Goal: Information Seeking & Learning: Check status

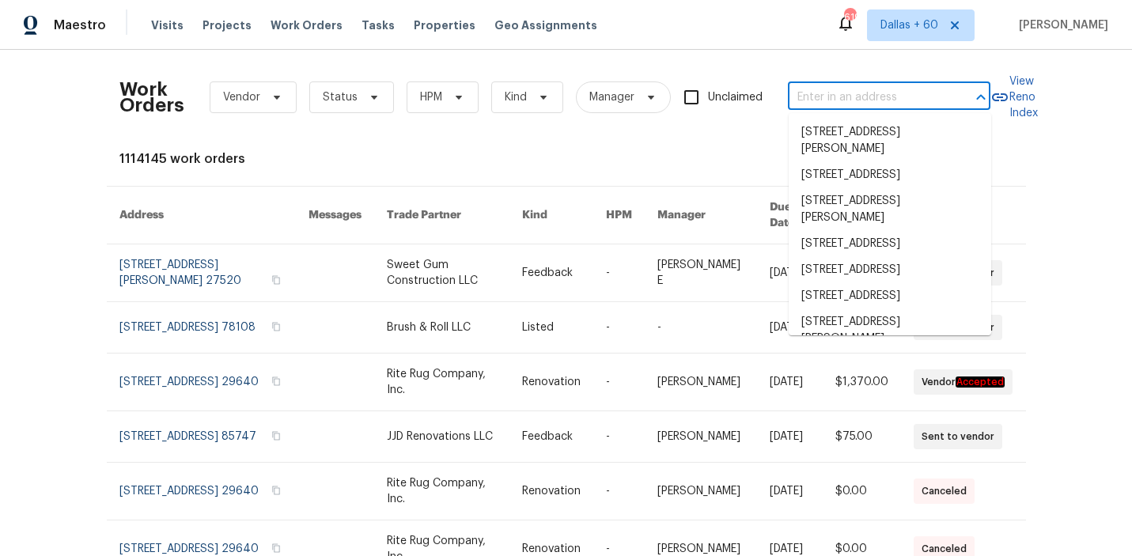
click at [836, 104] on input "text" at bounding box center [867, 97] width 158 height 25
paste input "2605 Brushy Creek Trl Mesquite, TX 75181"
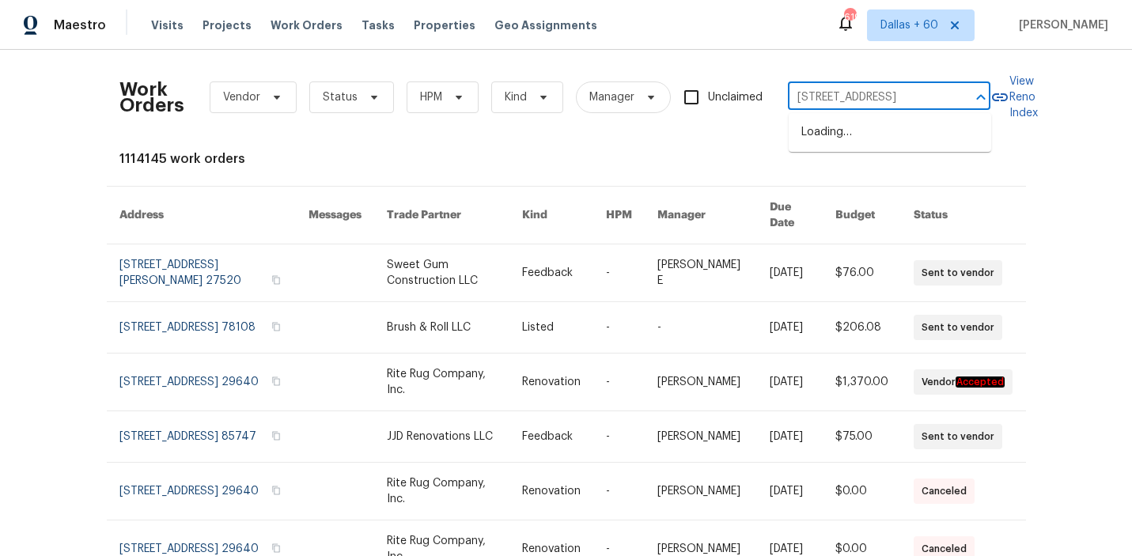
type input "2605 Brushy Creek Trl Mesquite, TX 75181"
click at [845, 138] on li "2605 Brushy Creek Trl, Mesquite, TX 75181" at bounding box center [889, 132] width 202 height 26
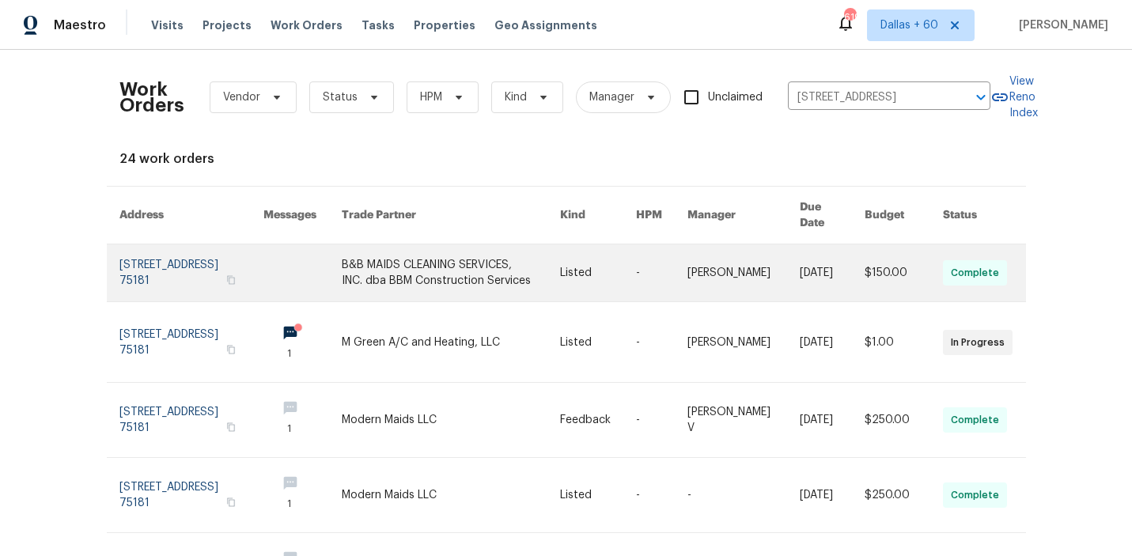
click at [449, 265] on link at bounding box center [451, 272] width 218 height 57
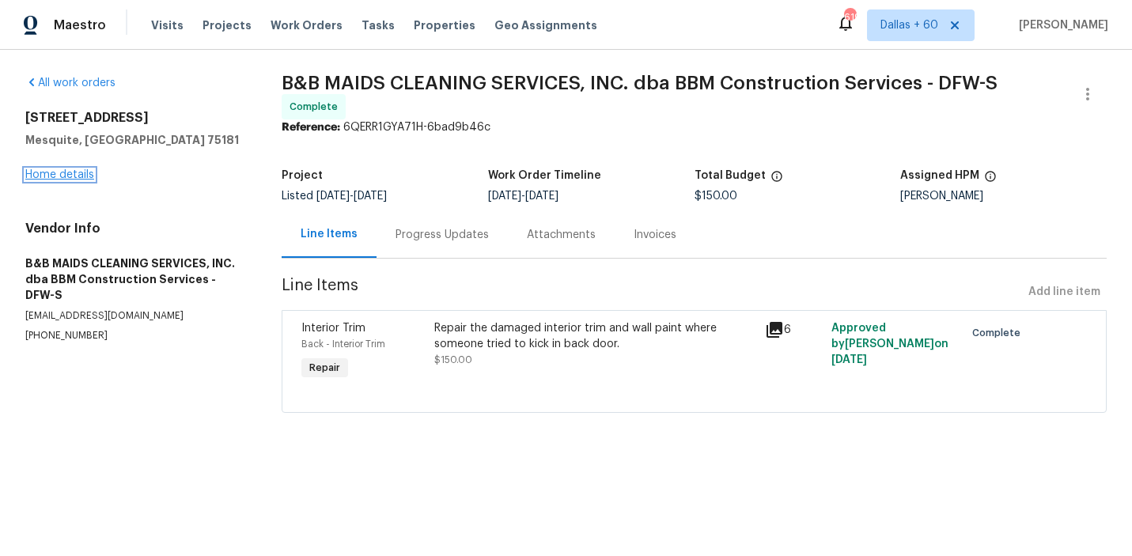
click at [69, 171] on link "Home details" at bounding box center [59, 174] width 69 height 11
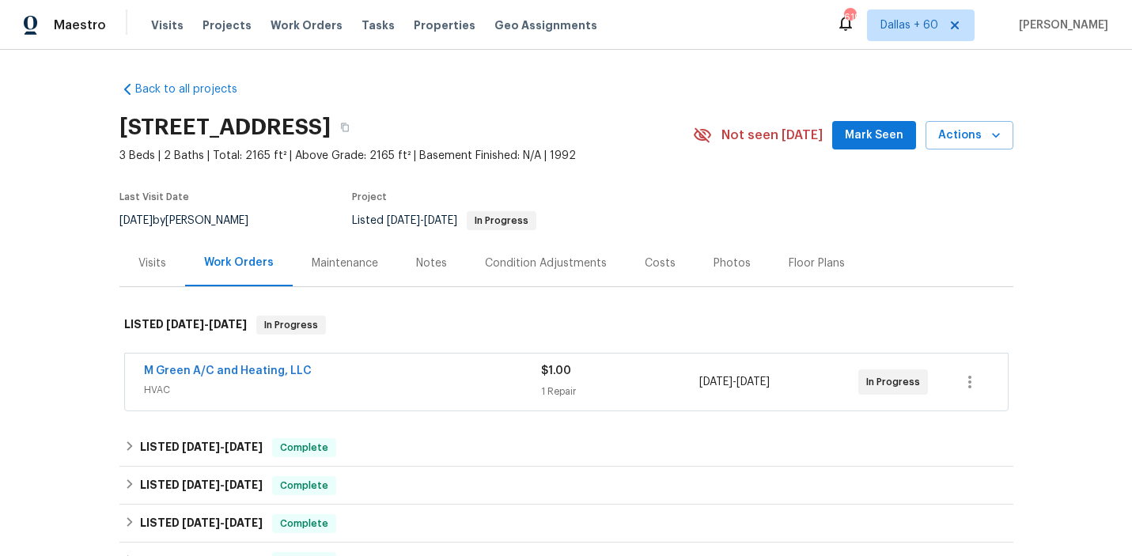
scroll to position [134, 0]
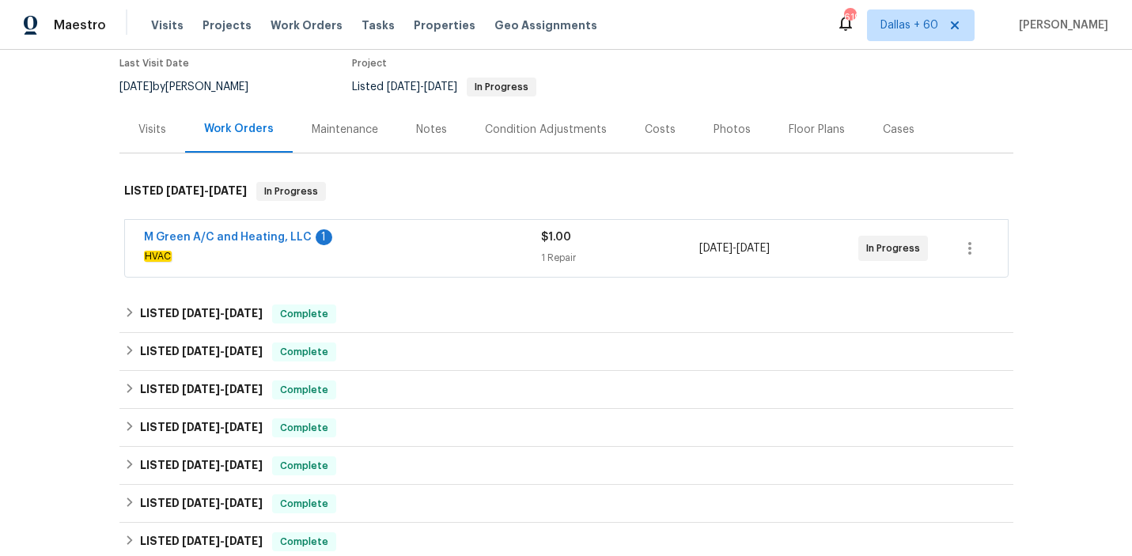
click at [504, 243] on div "M Green A/C and Heating, LLC 1" at bounding box center [342, 238] width 397 height 19
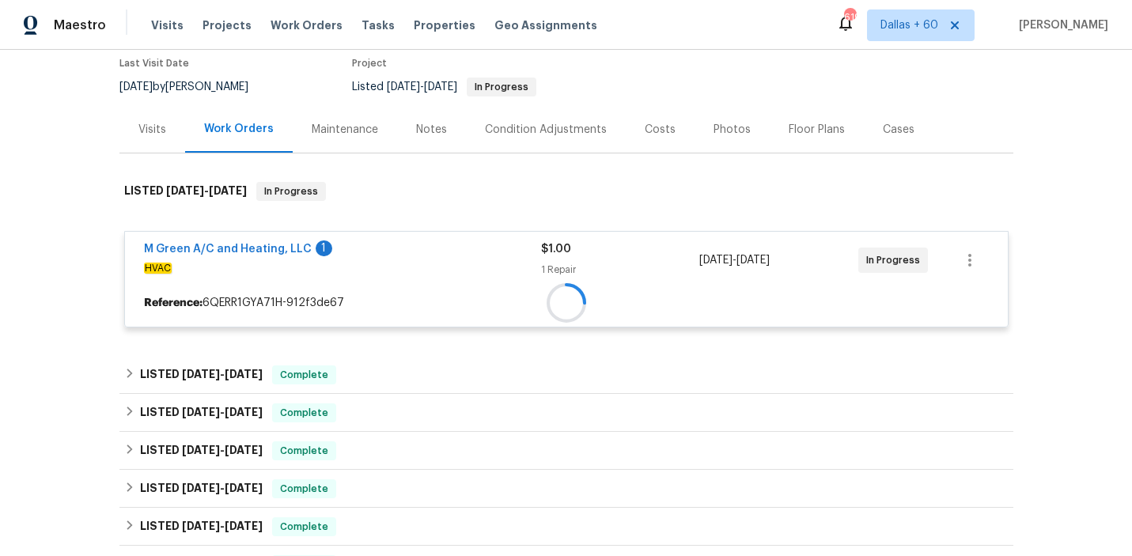
scroll to position [270, 0]
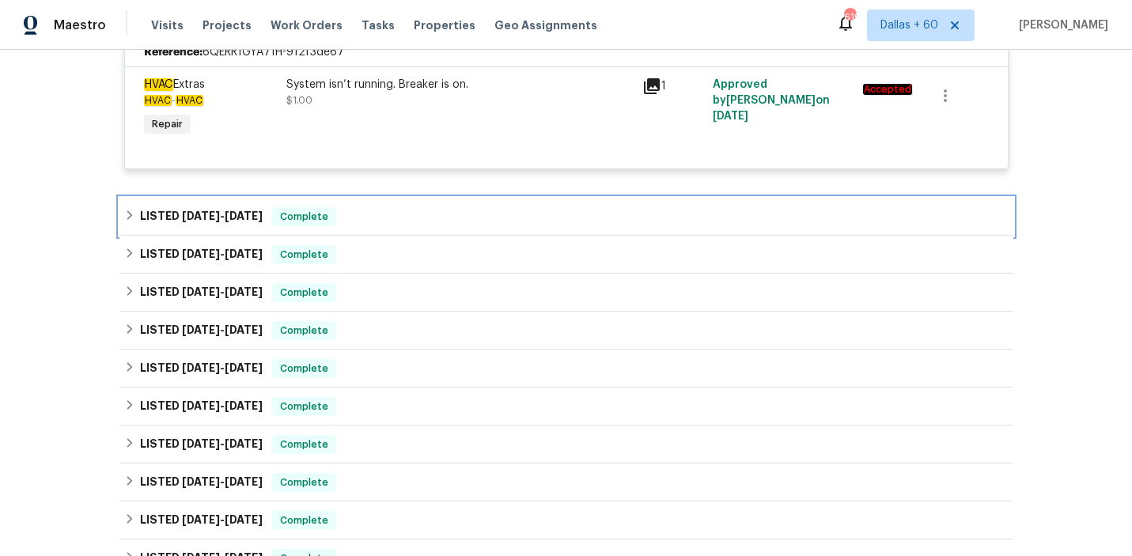
click at [478, 206] on div "LISTED 8/18/25 - 8/22/25 Complete" at bounding box center [566, 217] width 894 height 38
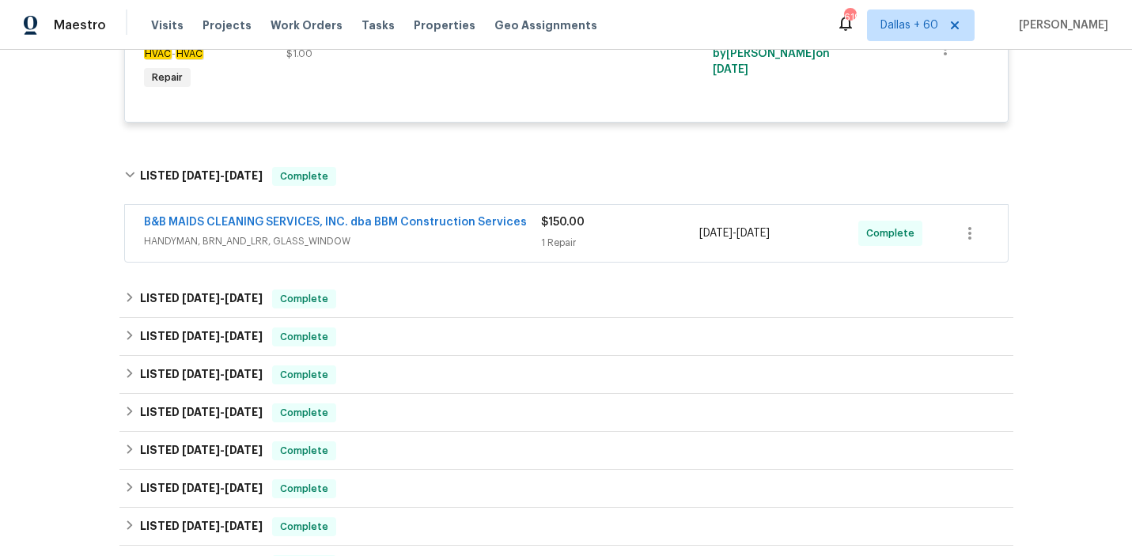
click at [479, 236] on span "HANDYMAN, BRN_AND_LRR, GLASS_WINDOW" at bounding box center [342, 241] width 397 height 16
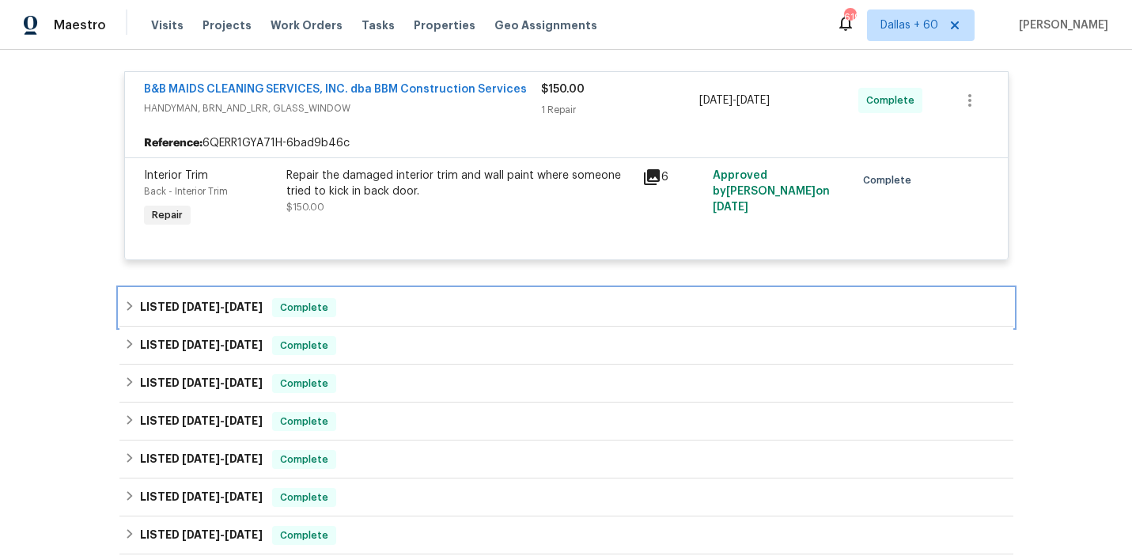
click at [472, 292] on div "LISTED 8/13/25 - 8/15/25 Complete" at bounding box center [566, 308] width 894 height 38
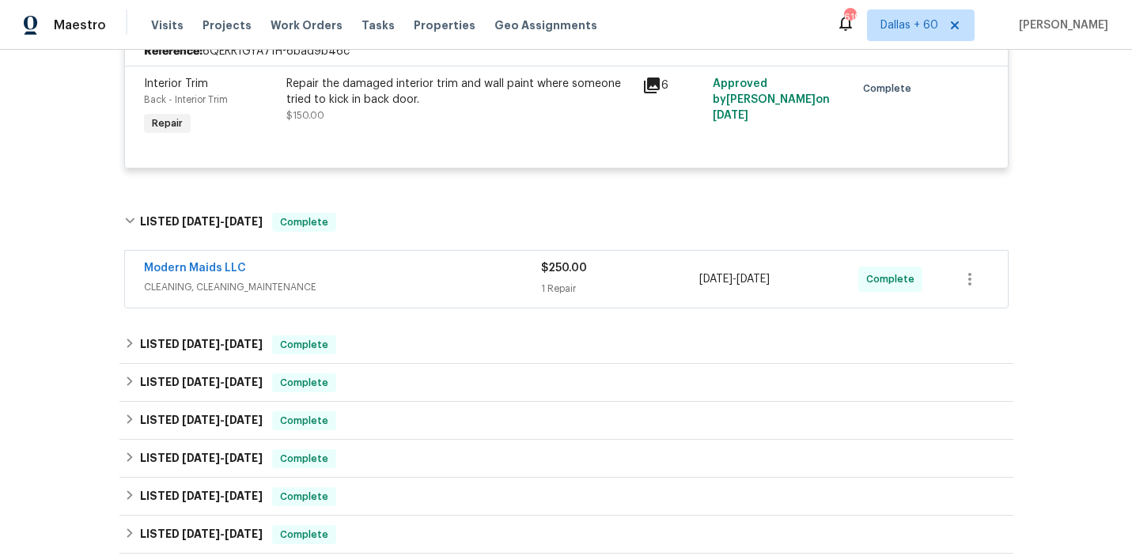
click at [469, 270] on div "Modern Maids LLC" at bounding box center [342, 269] width 397 height 19
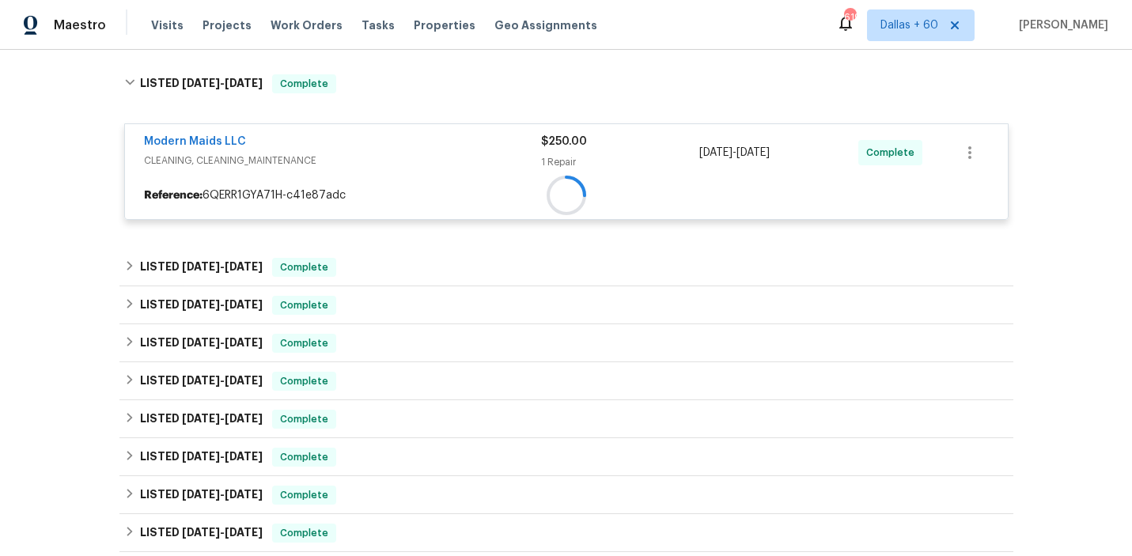
scroll to position [860, 0]
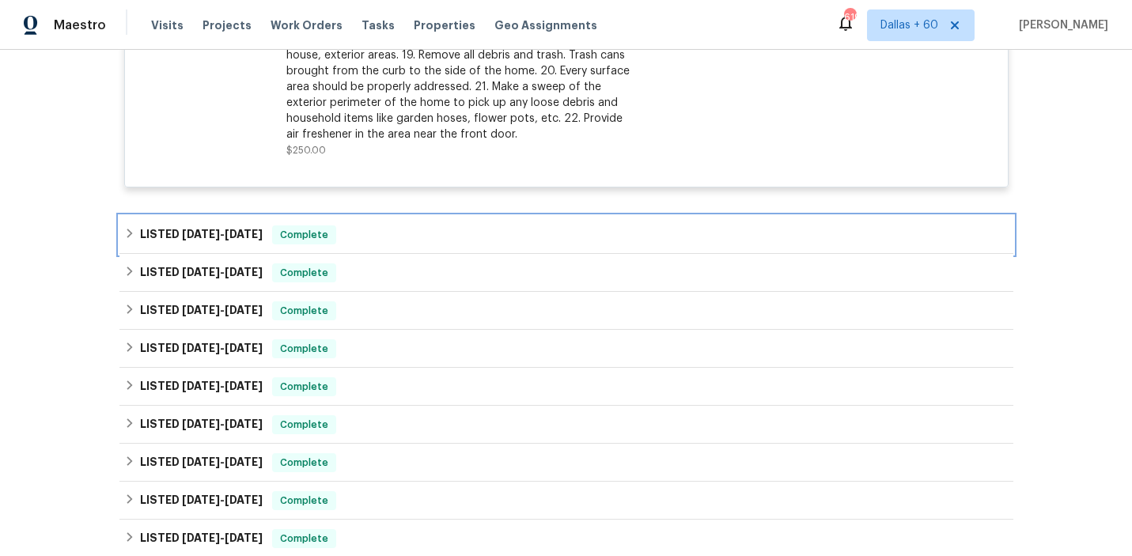
click at [450, 236] on div "LISTED 8/11/25 - 8/12/25 Complete" at bounding box center [566, 234] width 884 height 19
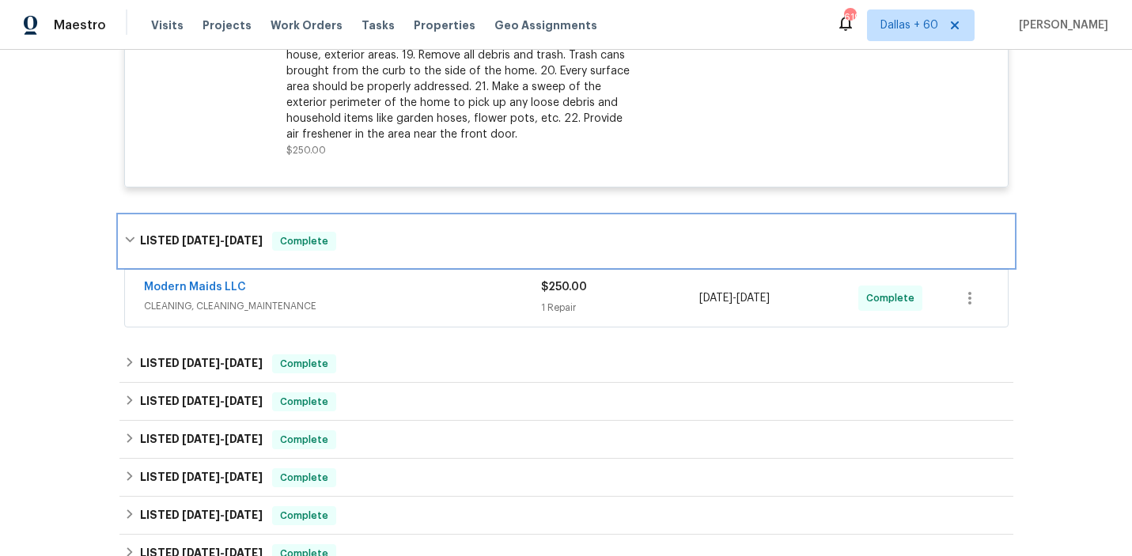
scroll to position [1294, 0]
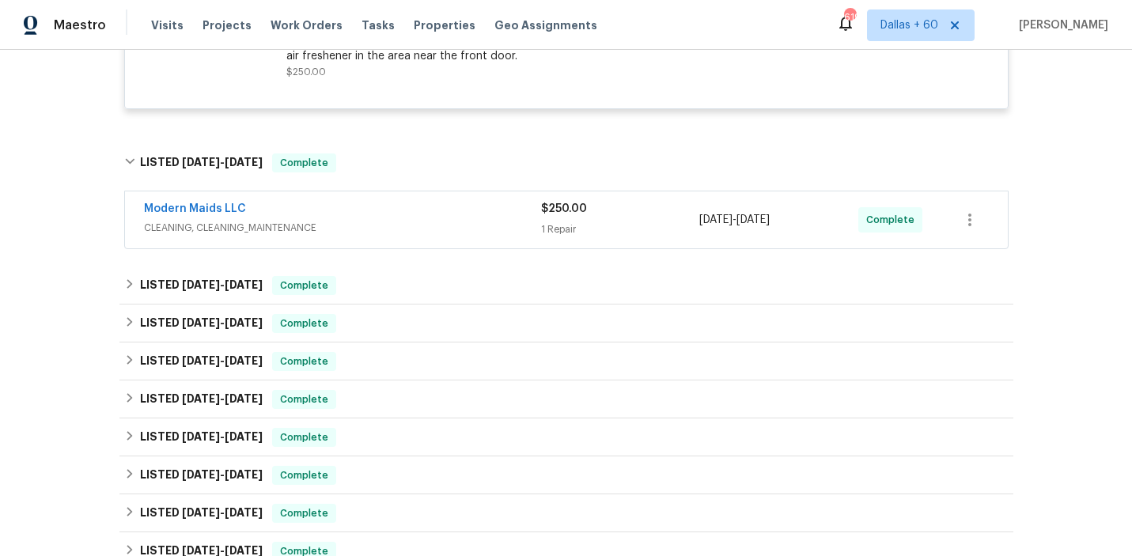
click at [450, 236] on div "Modern Maids LLC CLEANING, CLEANING_MAINTENANCE" at bounding box center [342, 220] width 397 height 38
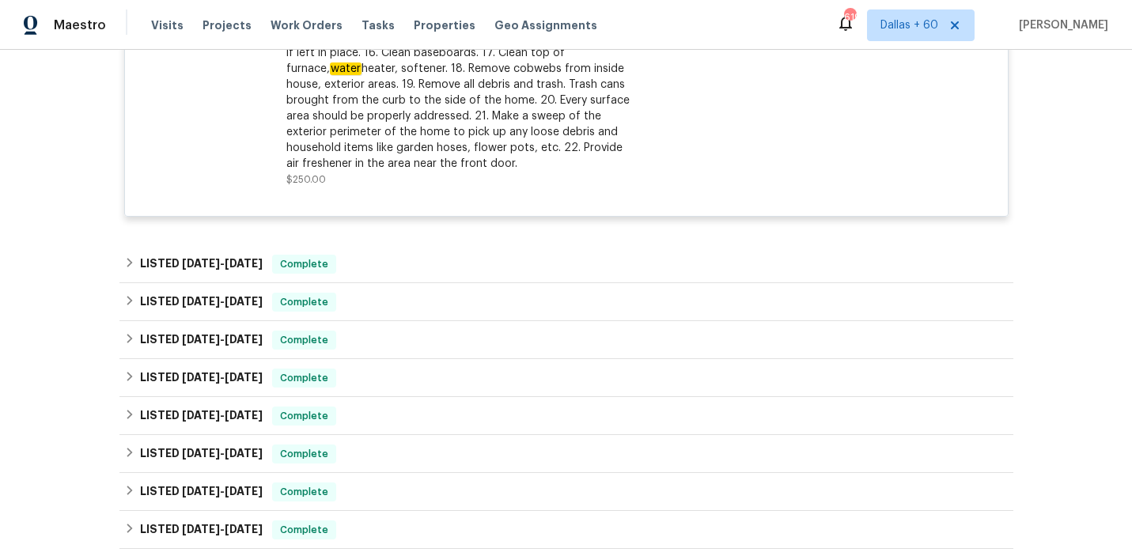
scroll to position [1906, 0]
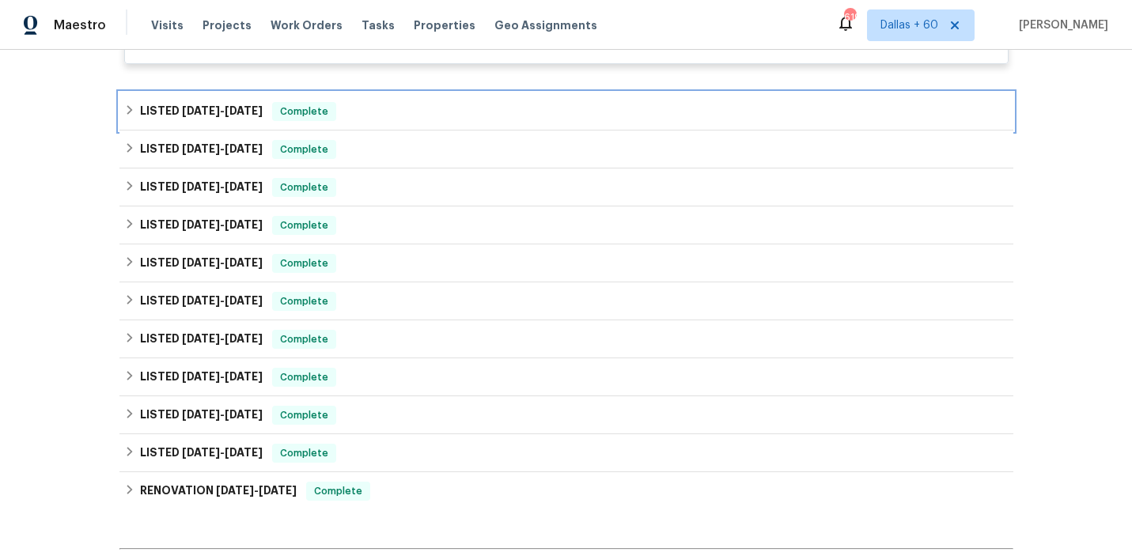
click at [473, 109] on div "LISTED 7/21/25 - 8/1/25 Complete" at bounding box center [566, 111] width 884 height 19
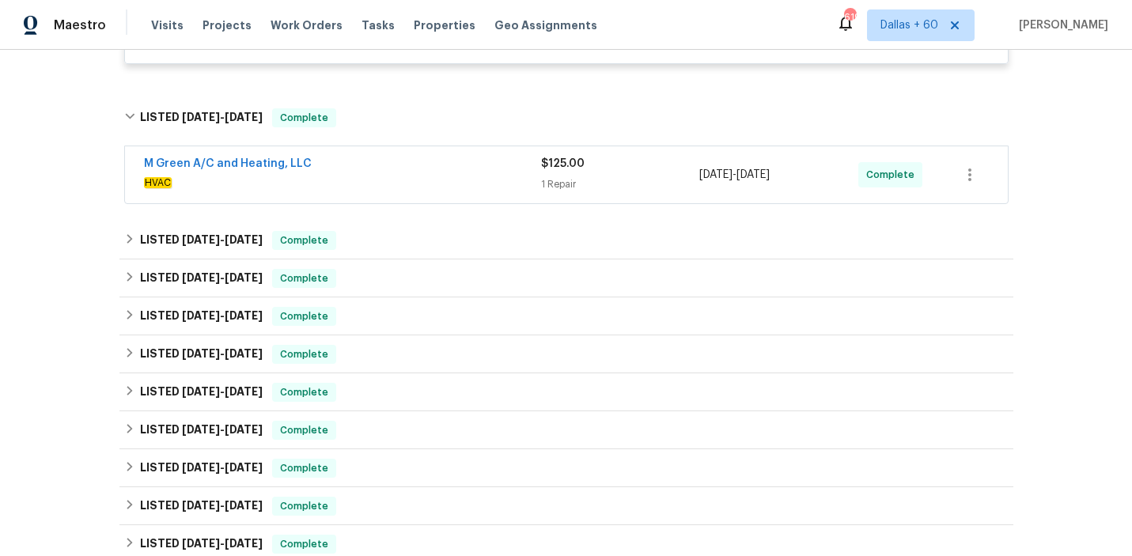
click at [475, 179] on span "HVAC" at bounding box center [342, 183] width 397 height 16
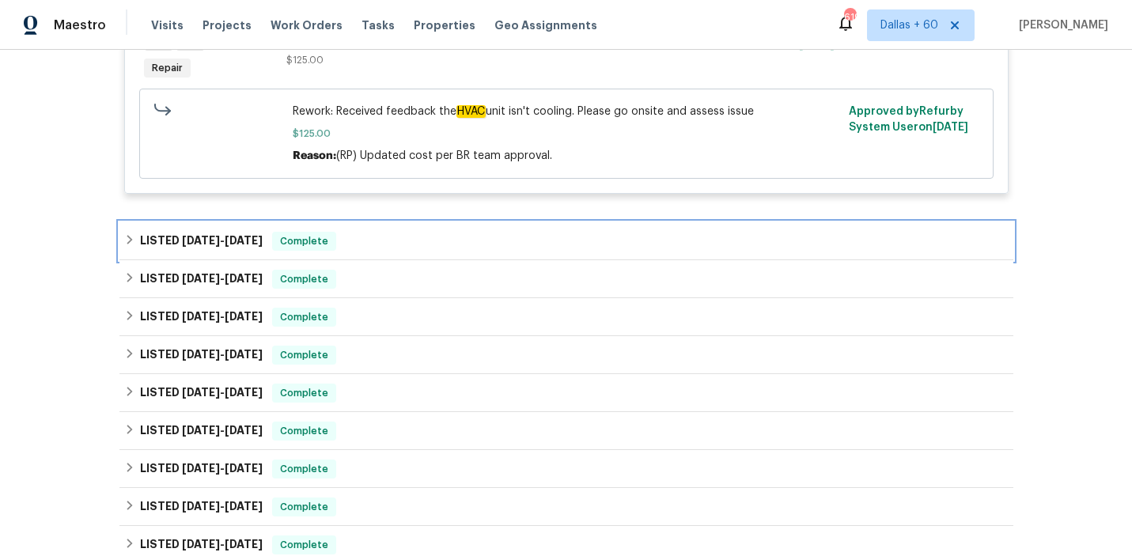
click at [449, 245] on div "LISTED 6/4/25 - 6/6/25 Complete" at bounding box center [566, 241] width 884 height 19
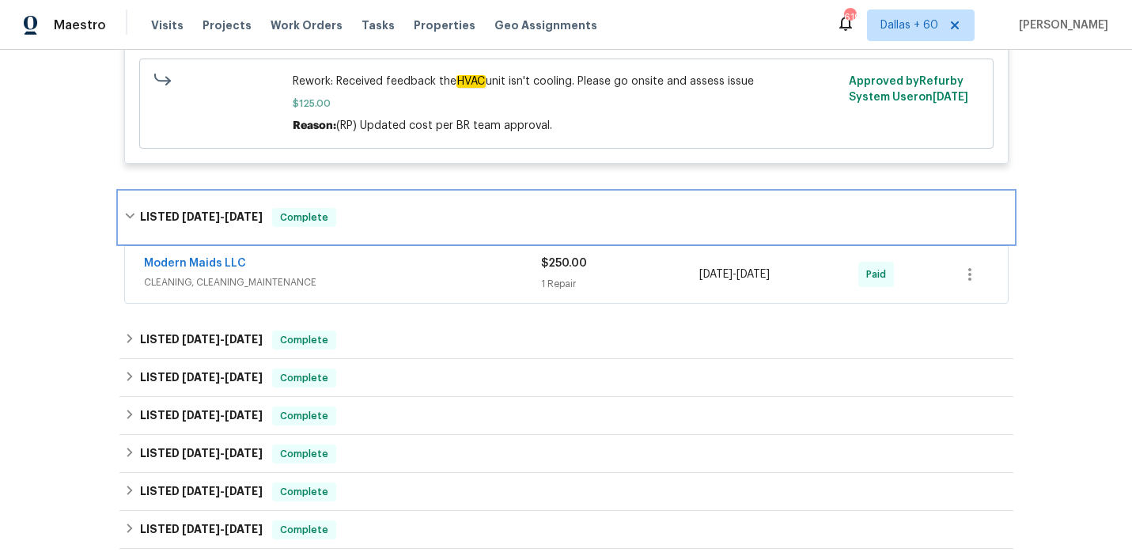
scroll to position [2194, 0]
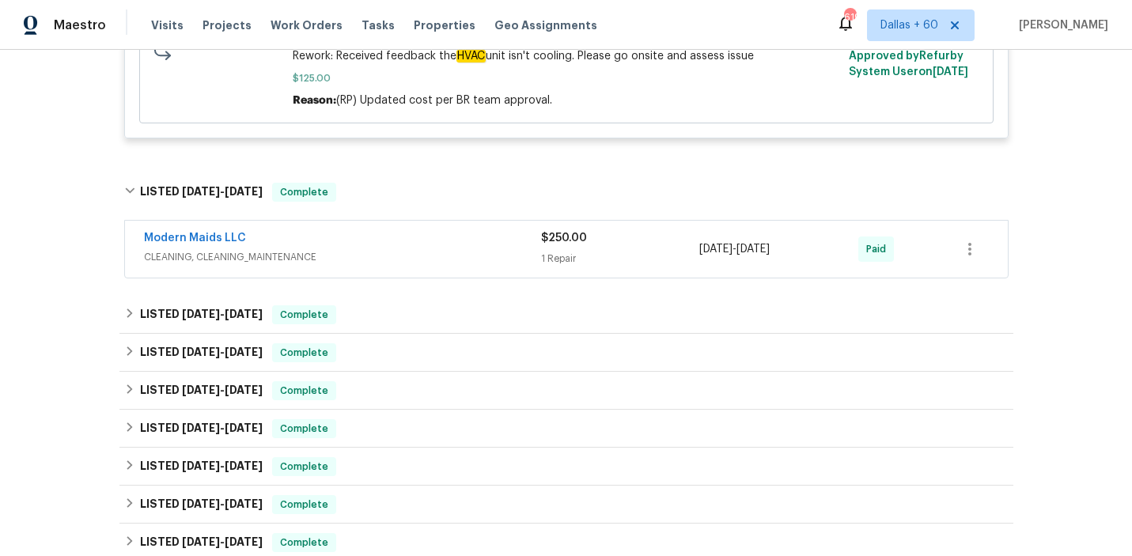
click at [449, 245] on div "Modern Maids LLC" at bounding box center [342, 239] width 397 height 19
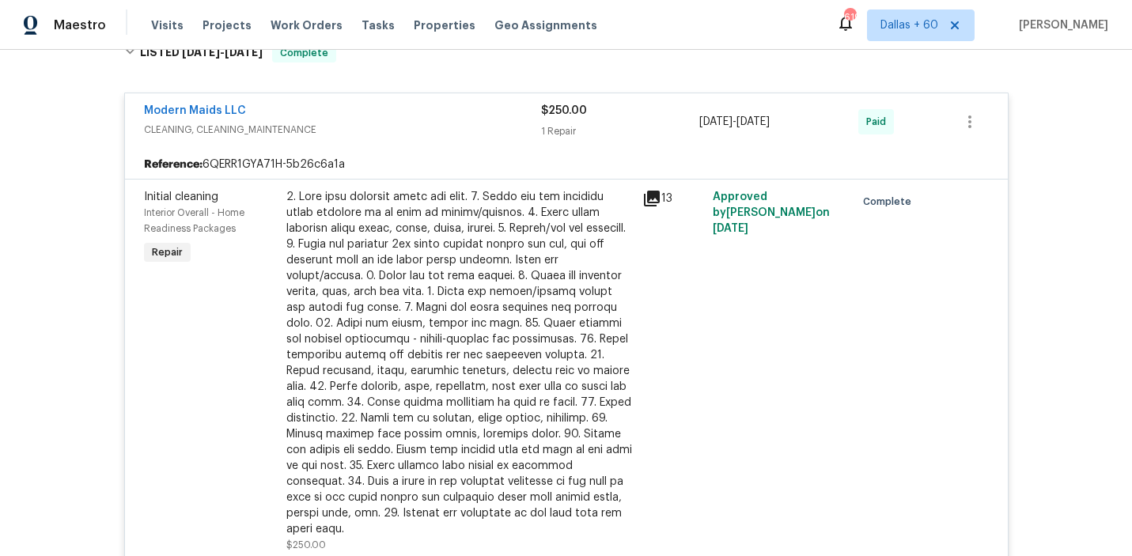
scroll to position [2333, 0]
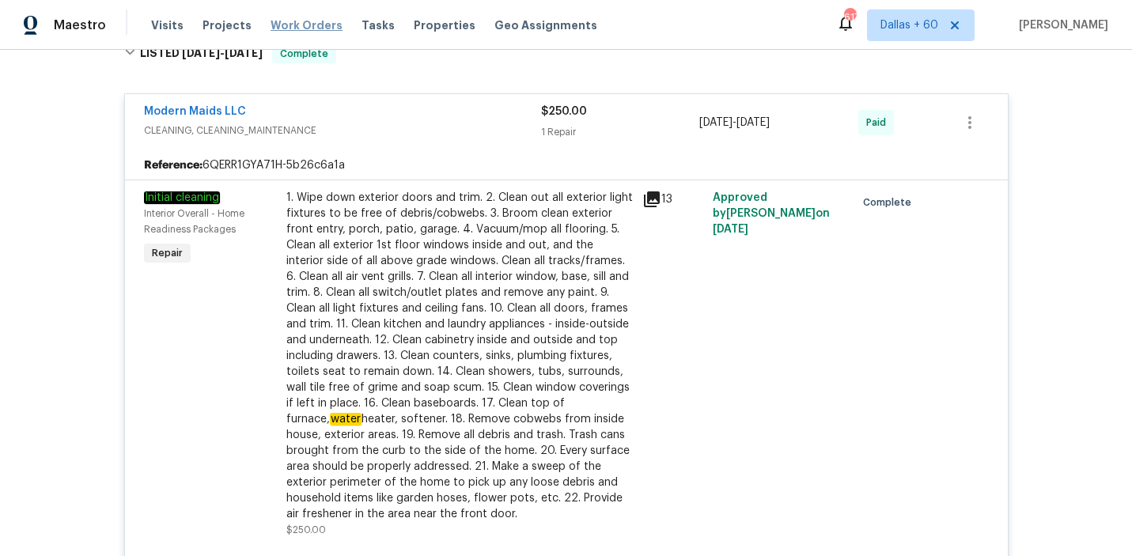
click at [304, 24] on span "Work Orders" at bounding box center [306, 25] width 72 height 16
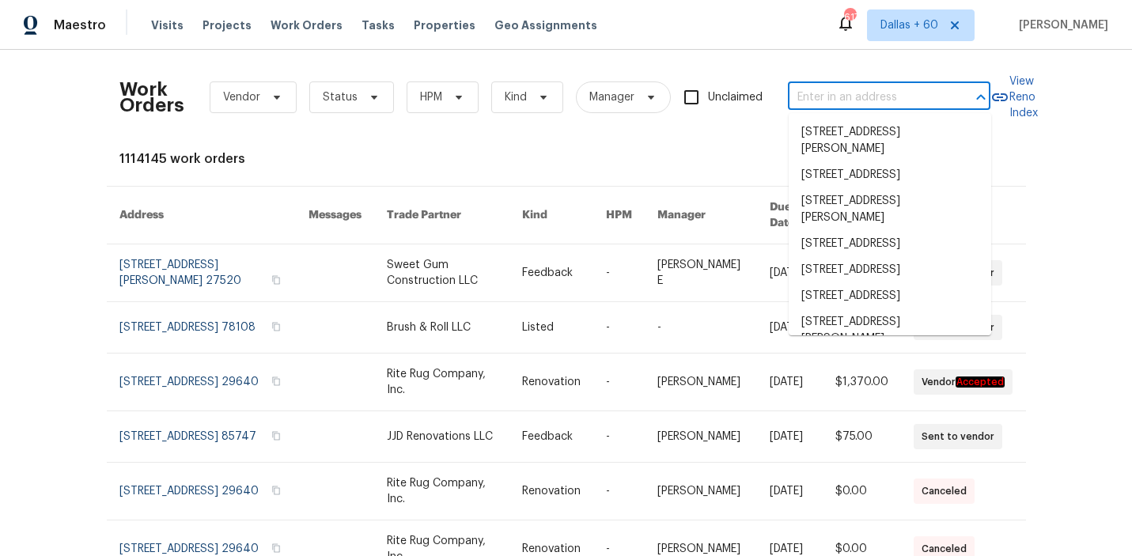
click at [855, 92] on input "text" at bounding box center [867, 97] width 158 height 25
paste input "[STREET_ADDRESS][PERSON_NAME]"
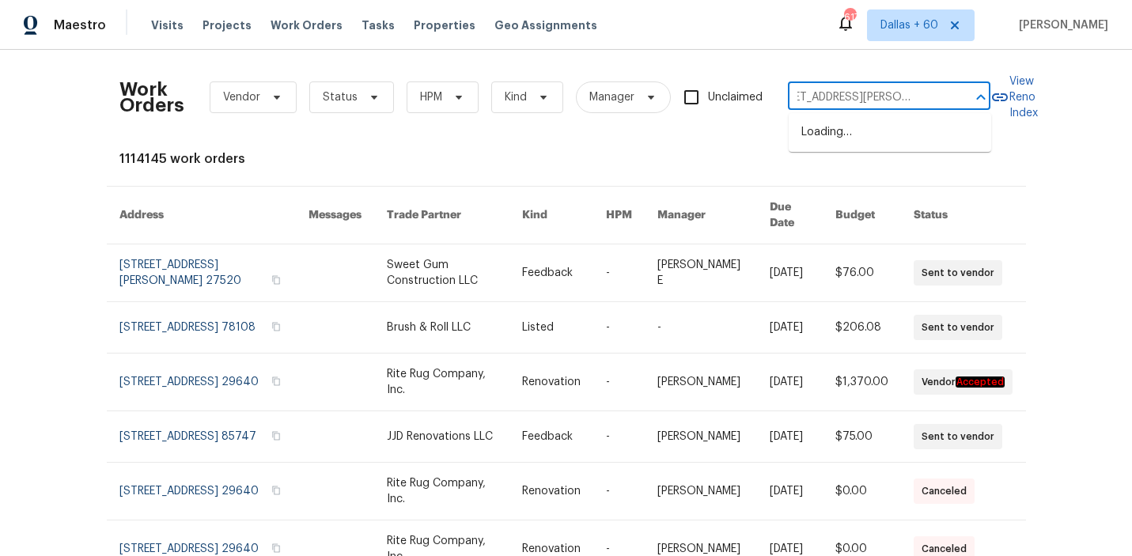
type input "[STREET_ADDRESS][PERSON_NAME]"
click at [851, 147] on li "[STREET_ADDRESS][PERSON_NAME]" at bounding box center [889, 140] width 202 height 43
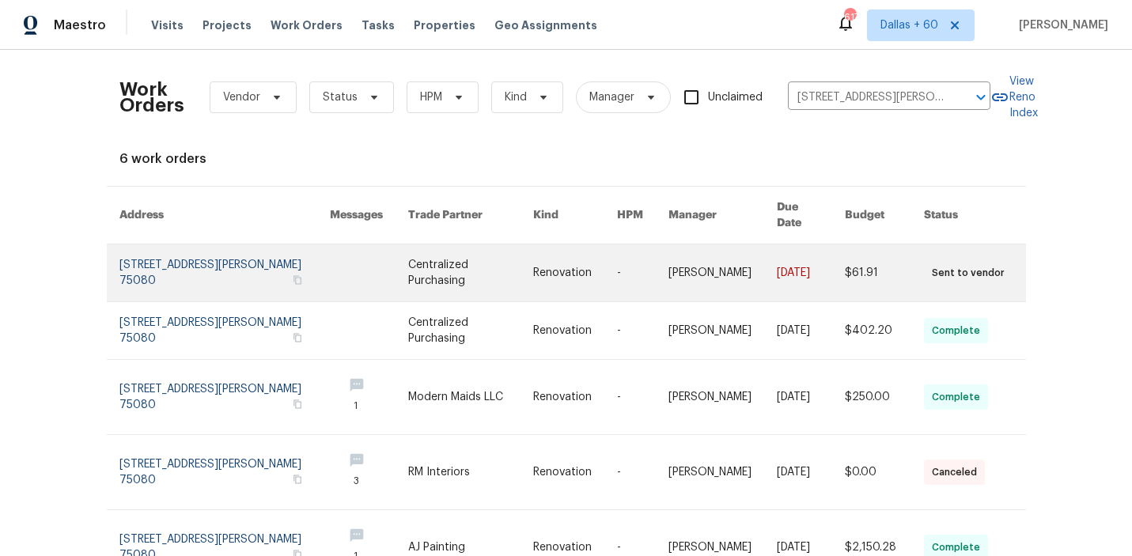
click at [463, 251] on link at bounding box center [470, 272] width 125 height 57
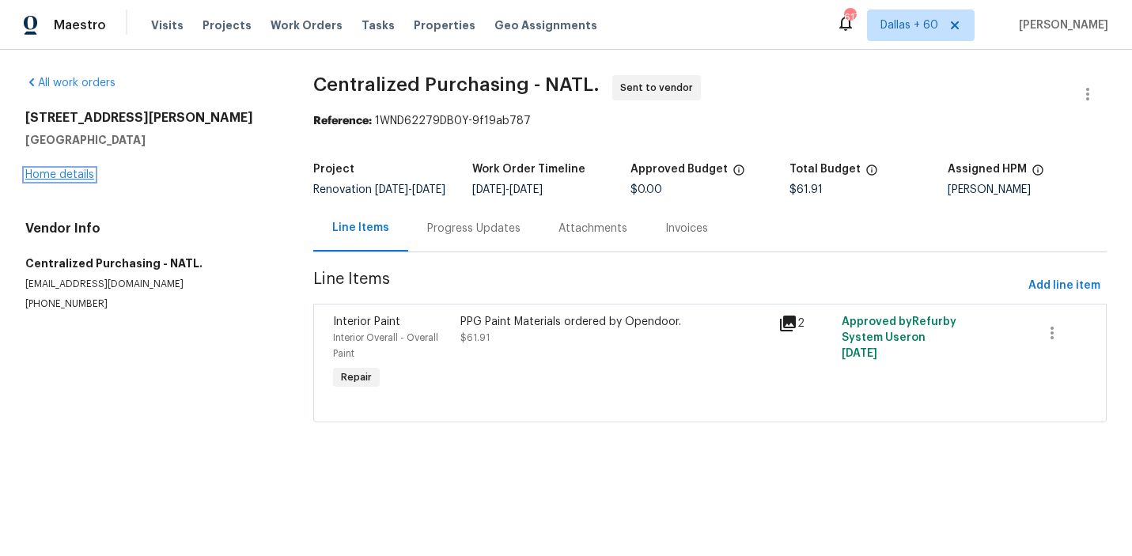
click at [62, 175] on link "Home details" at bounding box center [59, 174] width 69 height 11
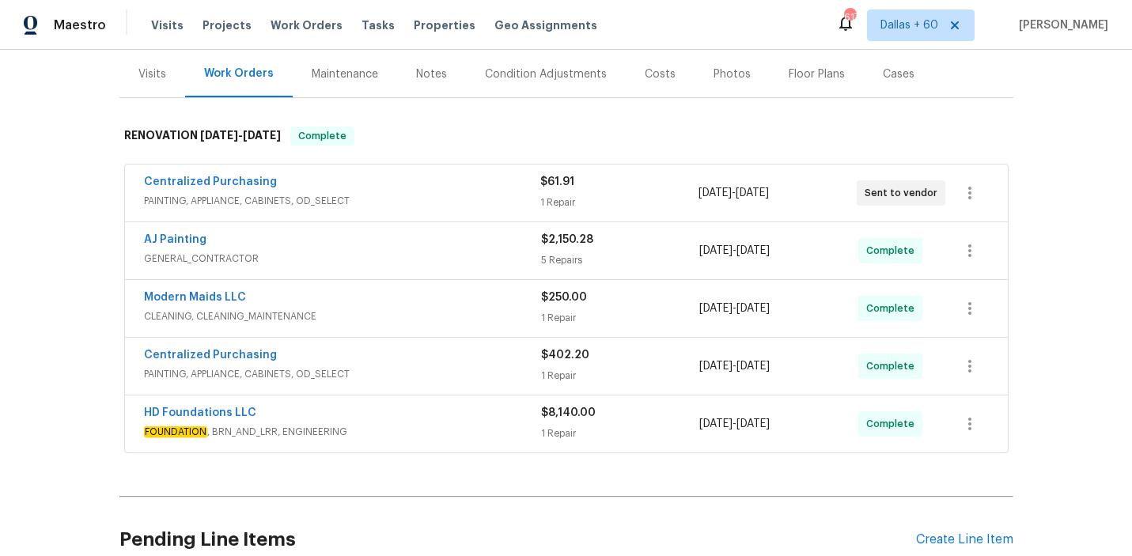
scroll to position [246, 0]
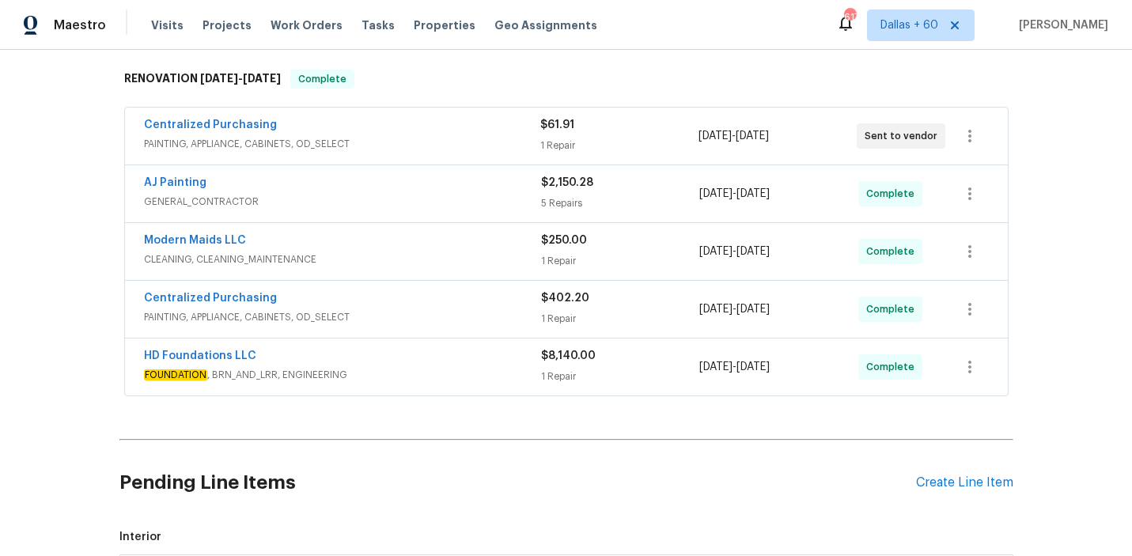
click at [433, 362] on div "HD Foundations LLC" at bounding box center [342, 357] width 397 height 19
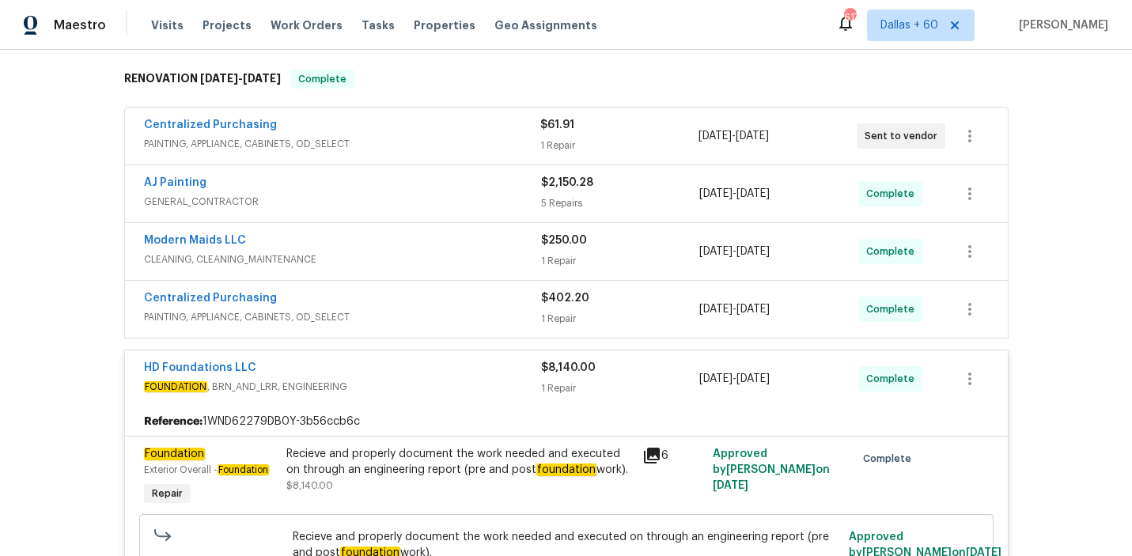
click at [425, 310] on span "PAINTING, APPLIANCE, CABINETS, OD_SELECT" at bounding box center [342, 317] width 397 height 16
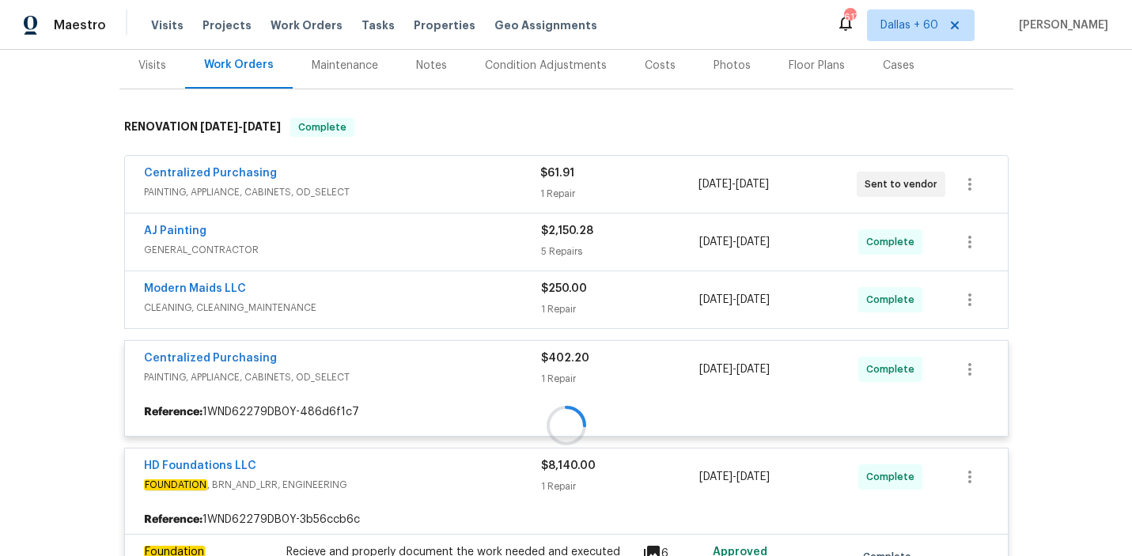
scroll to position [187, 0]
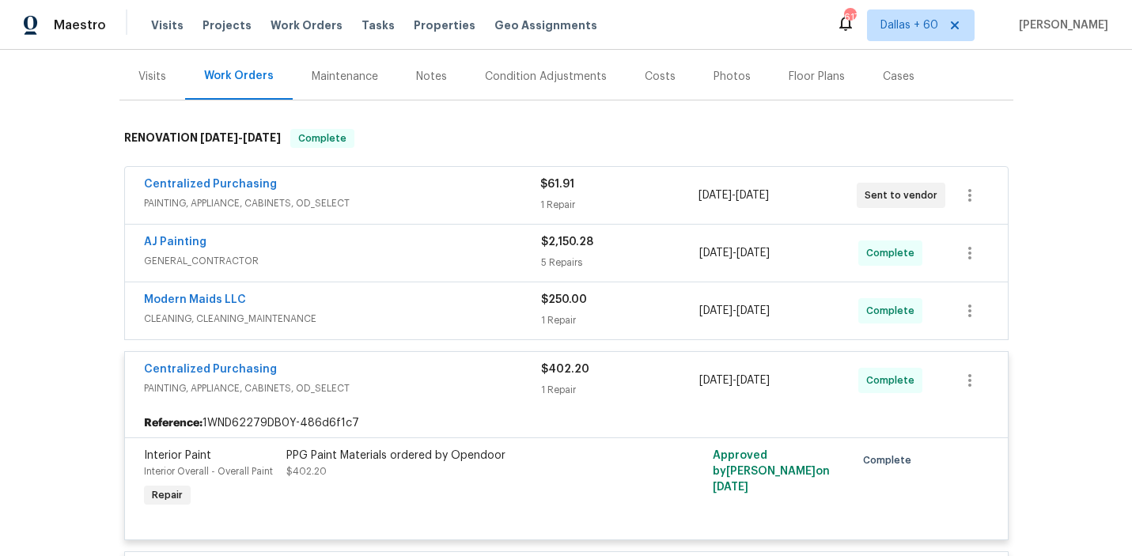
click at [425, 310] on div "Modern Maids LLC" at bounding box center [342, 301] width 397 height 19
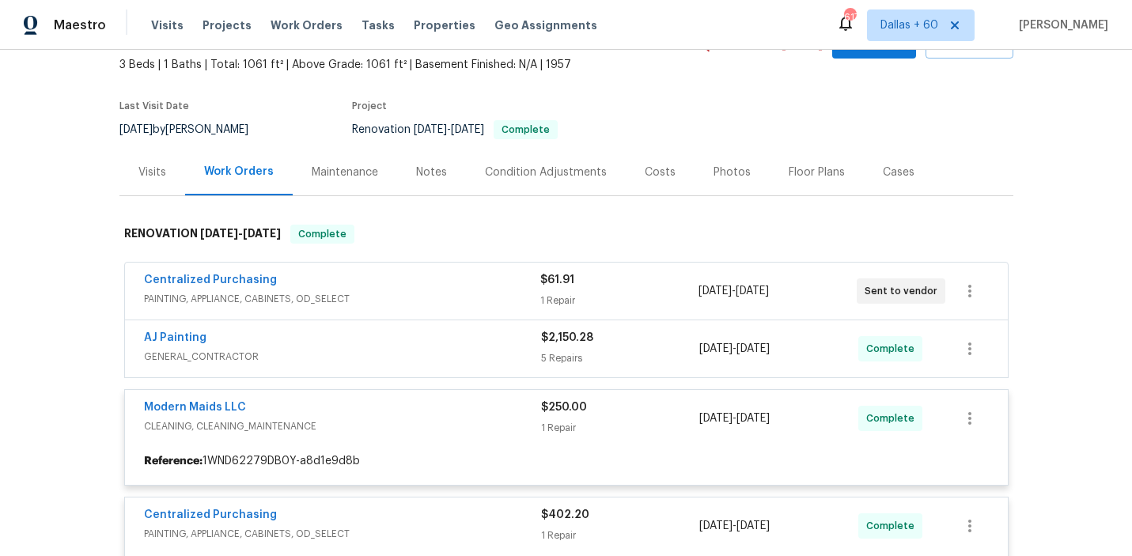
scroll to position [88, 0]
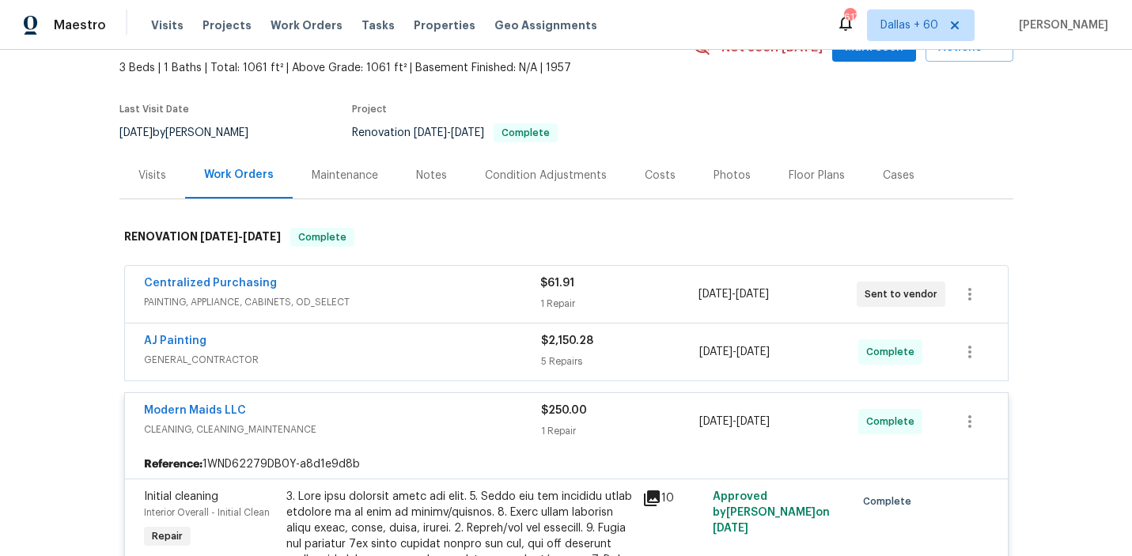
click at [426, 341] on div "AJ Painting" at bounding box center [342, 342] width 397 height 19
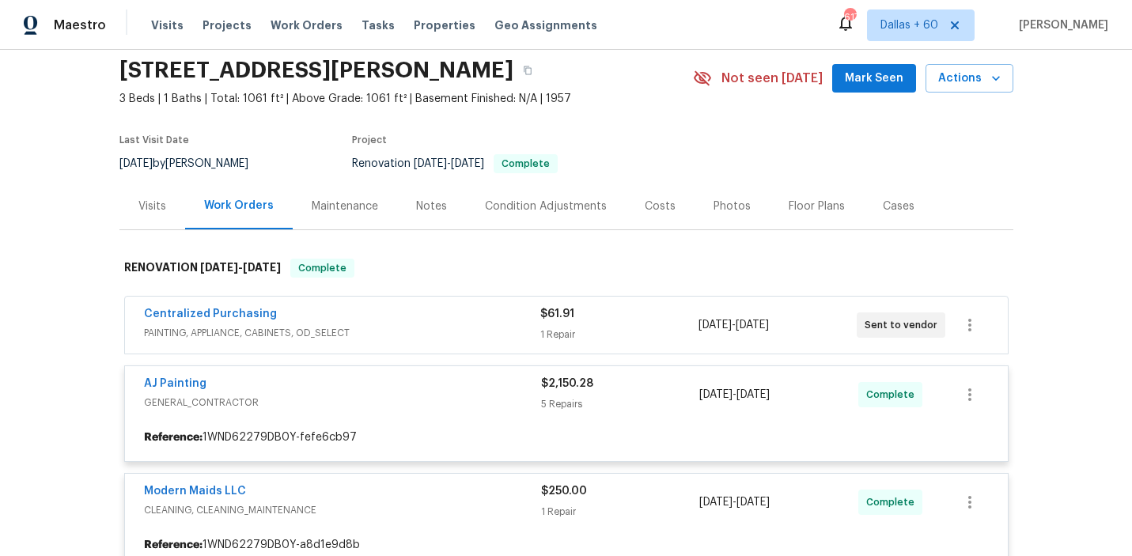
scroll to position [56, 0]
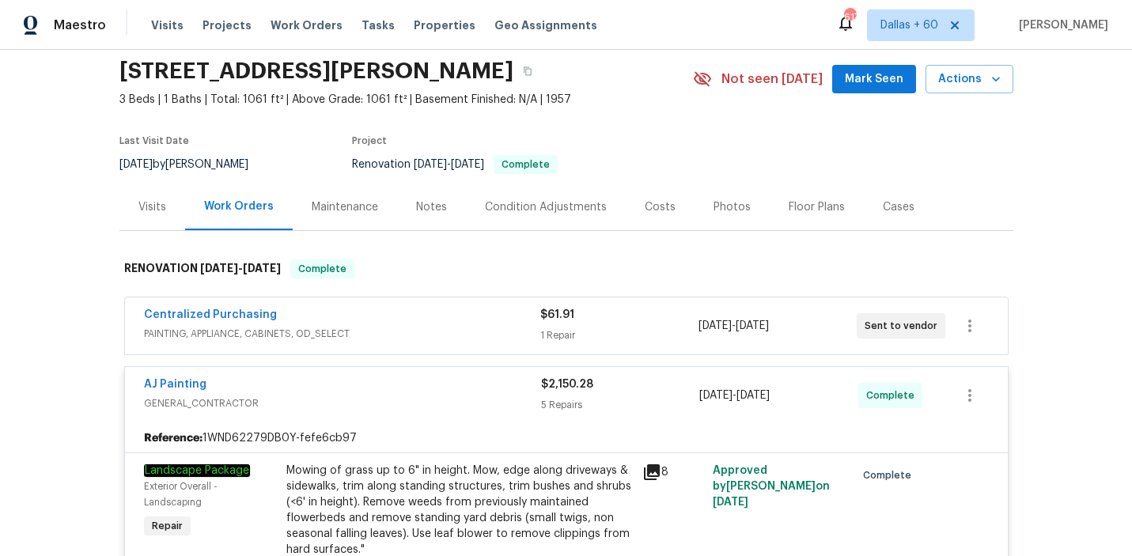
click at [424, 327] on span "PAINTING, APPLIANCE, CABINETS, OD_SELECT" at bounding box center [342, 334] width 396 height 16
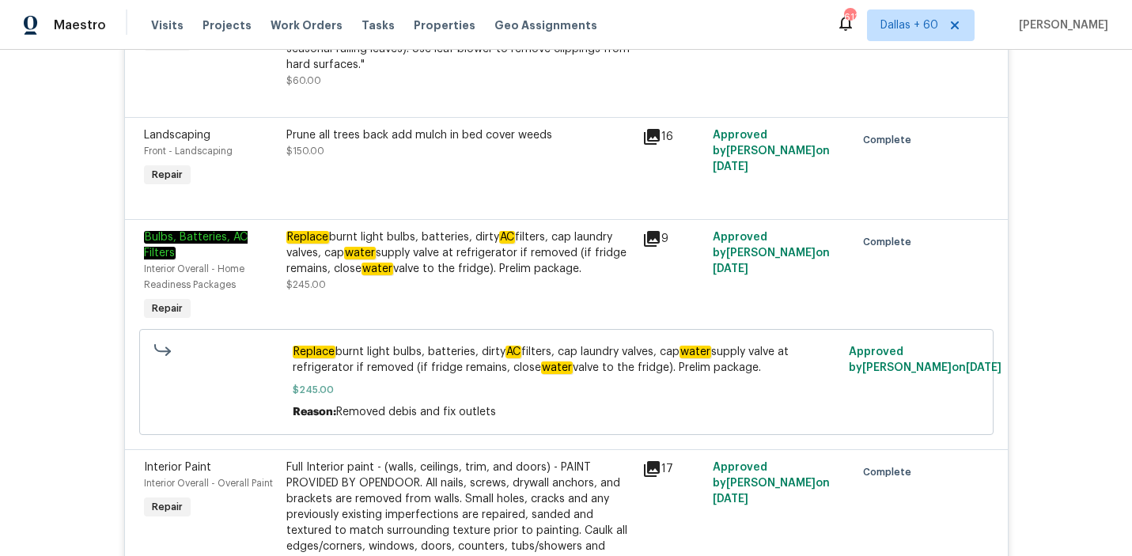
scroll to position [0, 0]
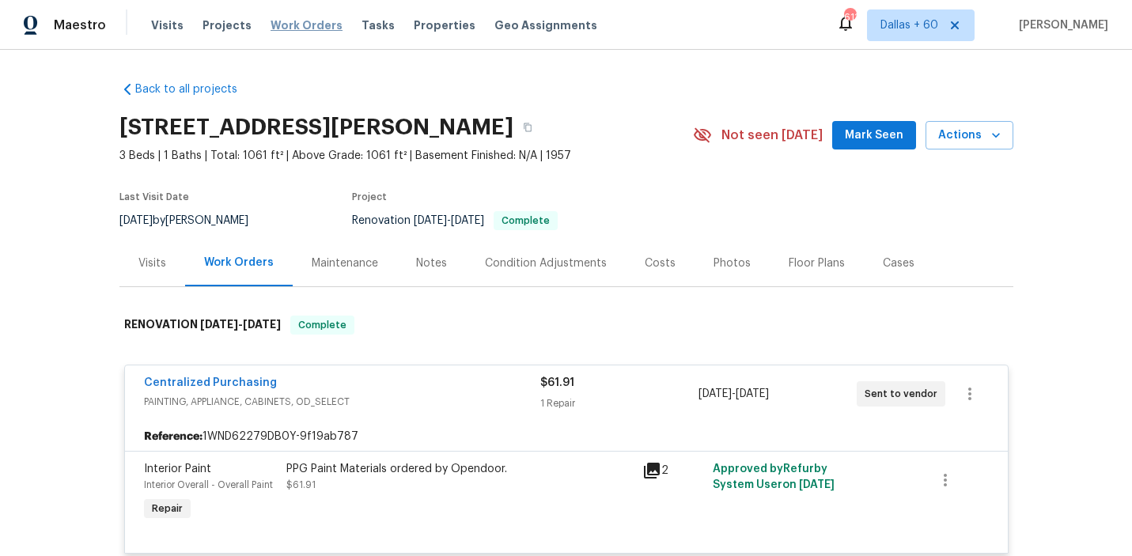
click at [299, 25] on span "Work Orders" at bounding box center [306, 25] width 72 height 16
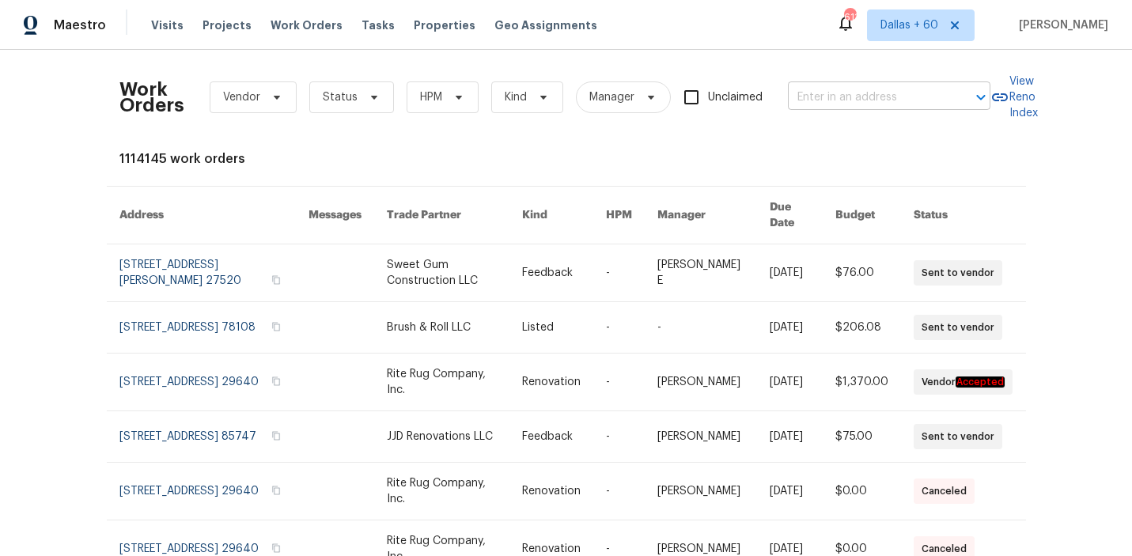
click at [879, 104] on input "text" at bounding box center [867, 97] width 158 height 25
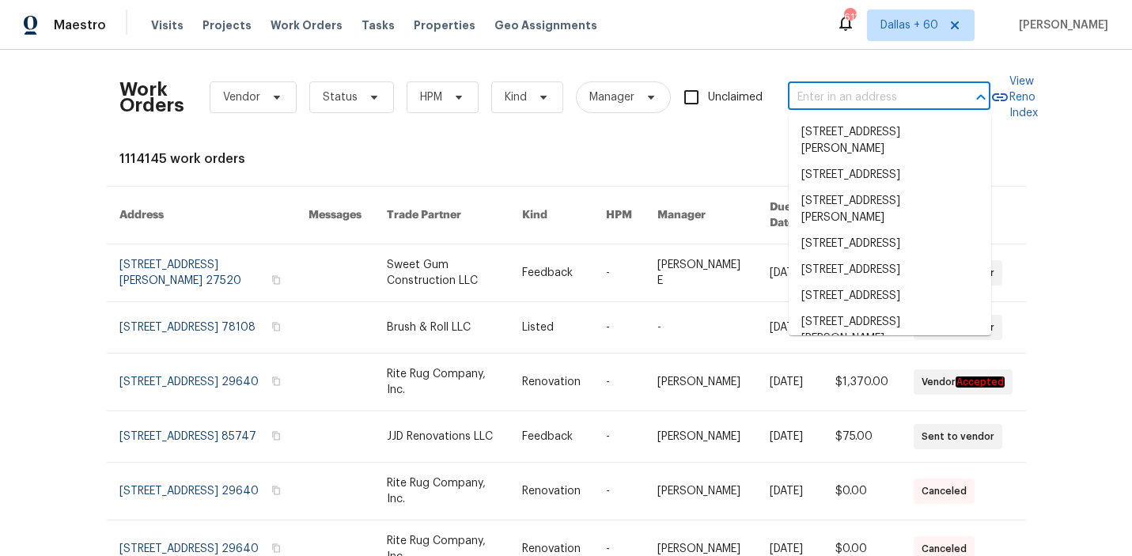
paste input "802 Pinetree Rd SE Rio Rancho, NM 87124"
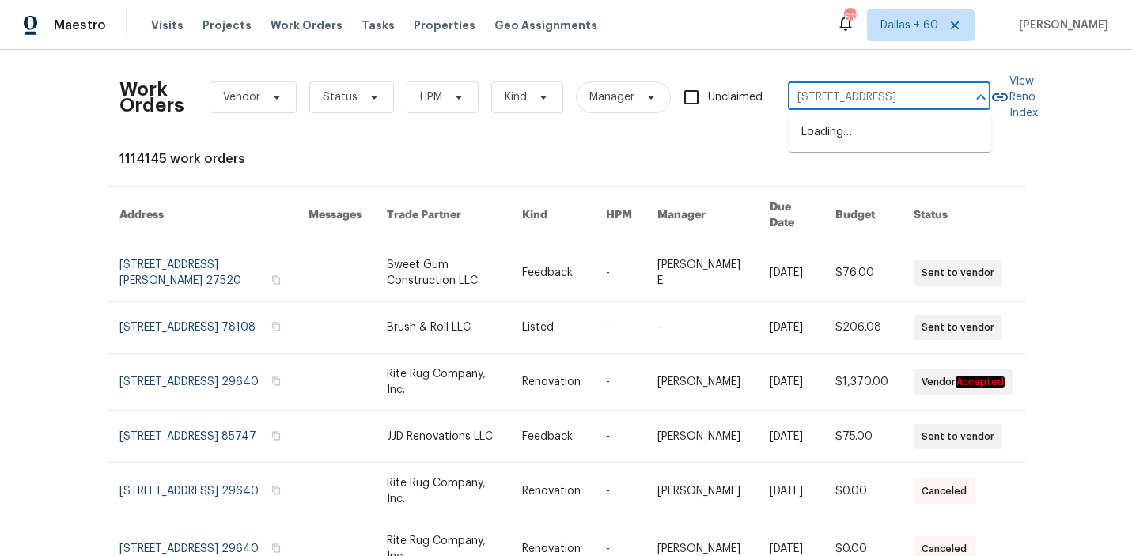
type input "802 Pinetree Rd SE Rio Rancho, NM 87124"
click at [880, 136] on li "802 Pinetree Rd SE, Rio Rancho, NM 87124" at bounding box center [889, 132] width 202 height 26
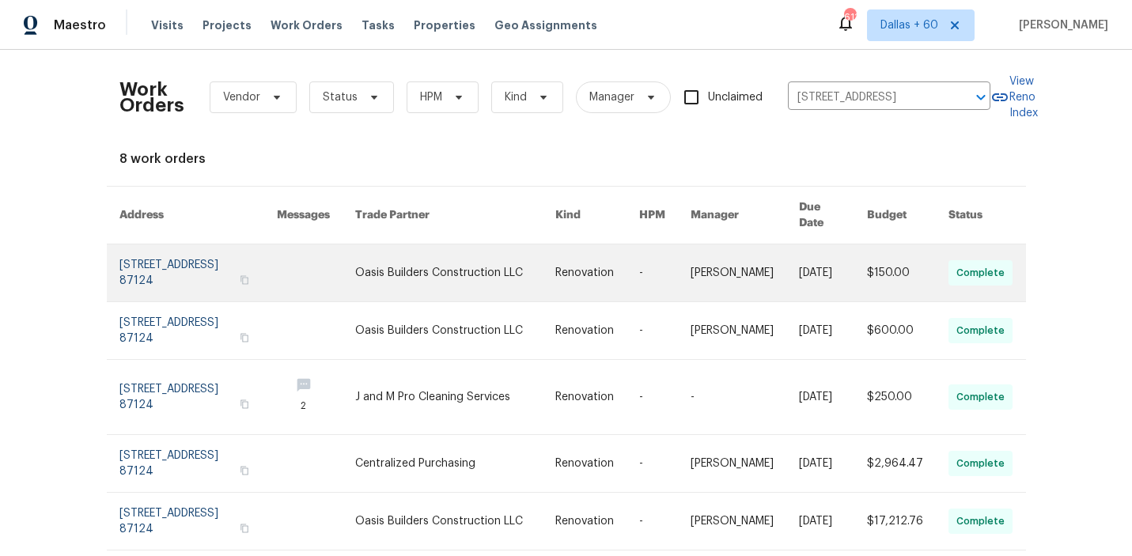
click at [531, 254] on link at bounding box center [455, 272] width 200 height 57
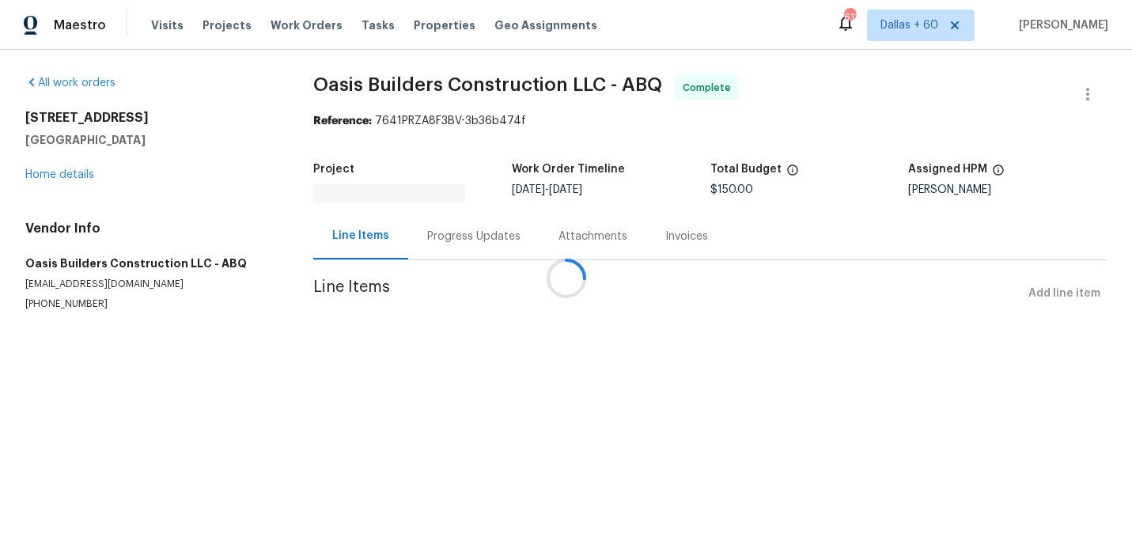
click at [46, 173] on div at bounding box center [566, 278] width 1132 height 556
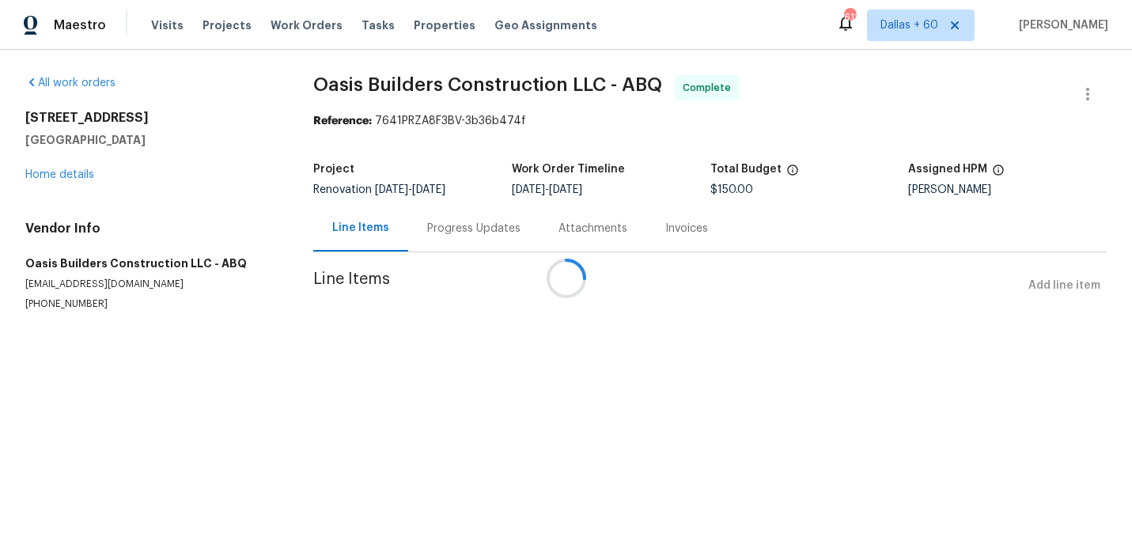
click at [46, 175] on div at bounding box center [566, 278] width 1132 height 556
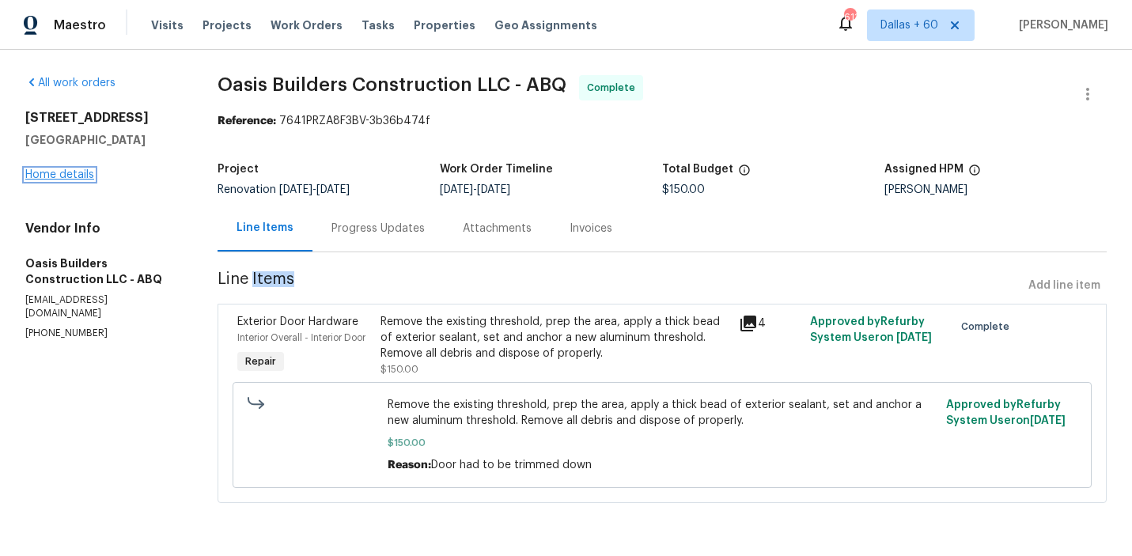
click at [56, 175] on link "Home details" at bounding box center [59, 174] width 69 height 11
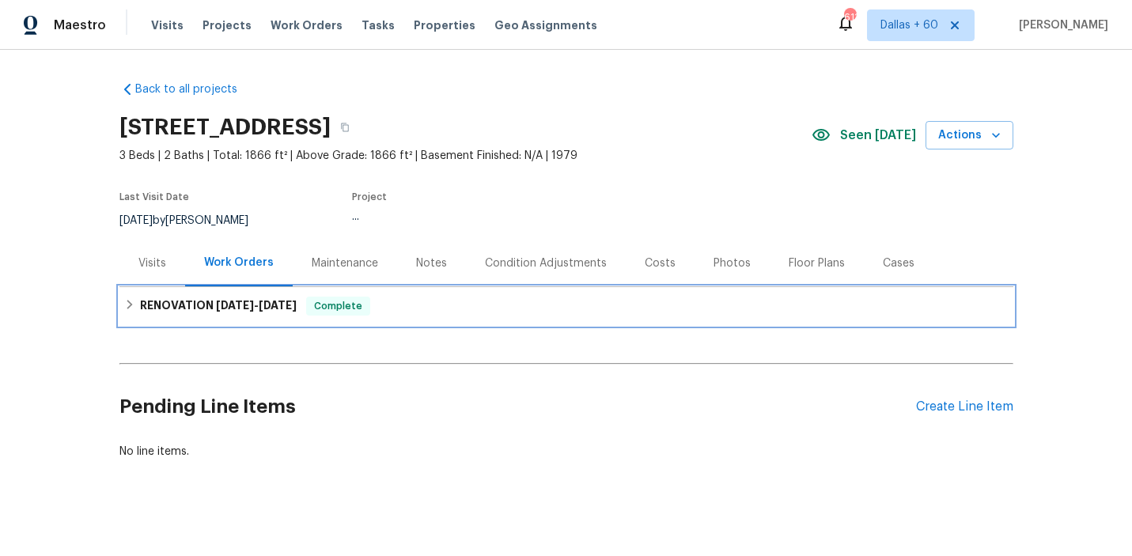
click at [463, 314] on div "RENOVATION 8/4/25 - 8/20/25 Complete" at bounding box center [566, 306] width 884 height 19
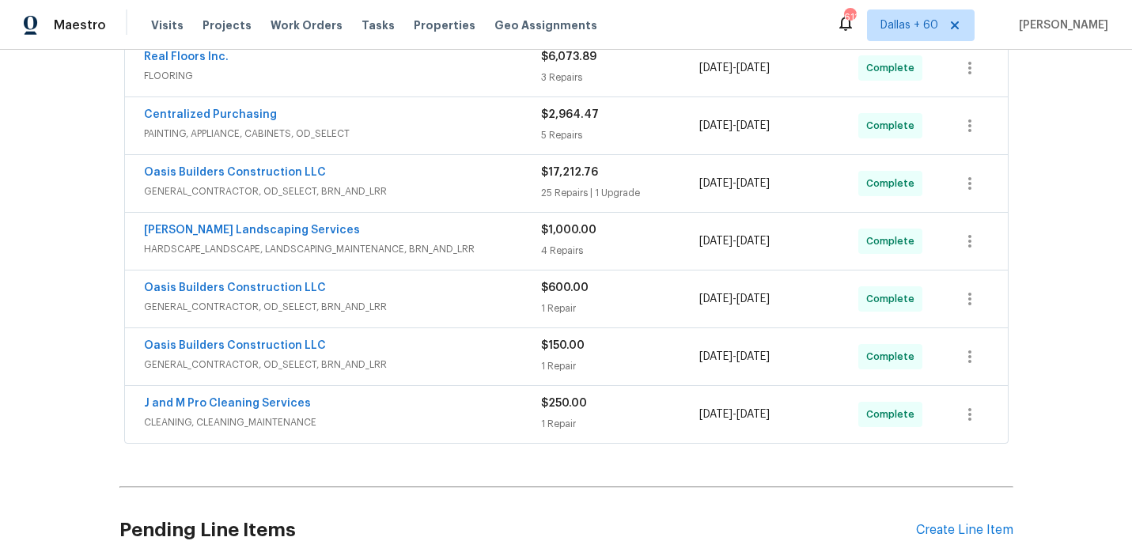
scroll to position [402, 0]
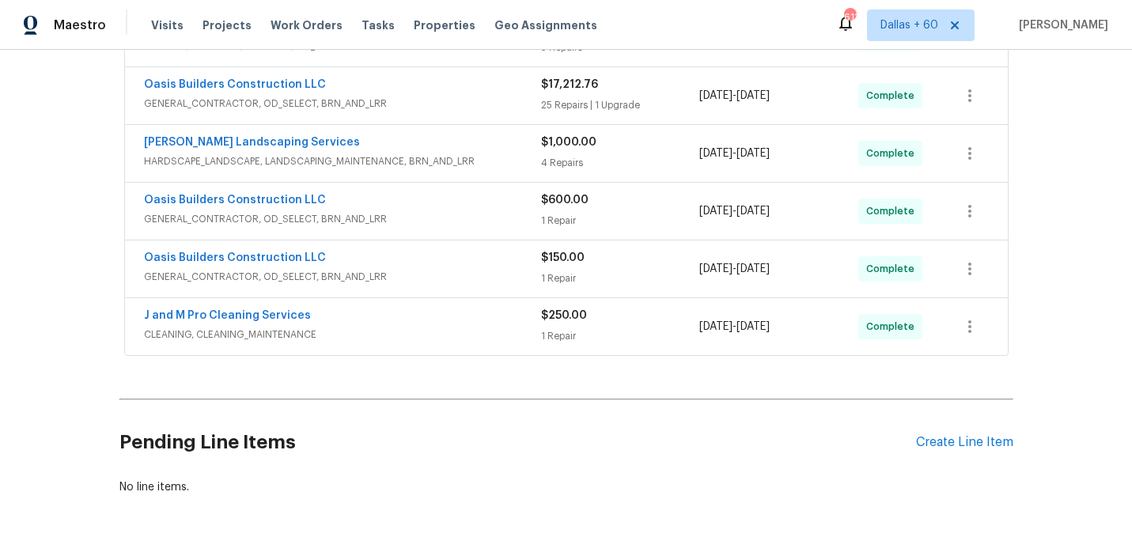
click at [467, 336] on span "CLEANING, CLEANING_MAINTENANCE" at bounding box center [342, 335] width 397 height 16
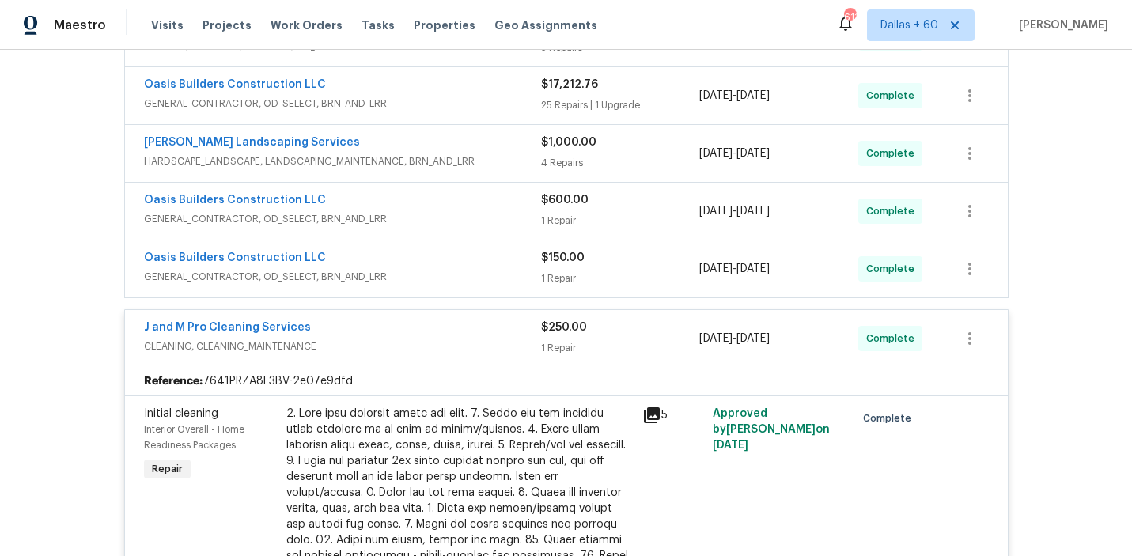
click at [458, 268] on div "Oasis Builders Construction LLC GENERAL_CONTRACTOR, OD_SELECT, BRN_AND_LRR" at bounding box center [342, 267] width 397 height 35
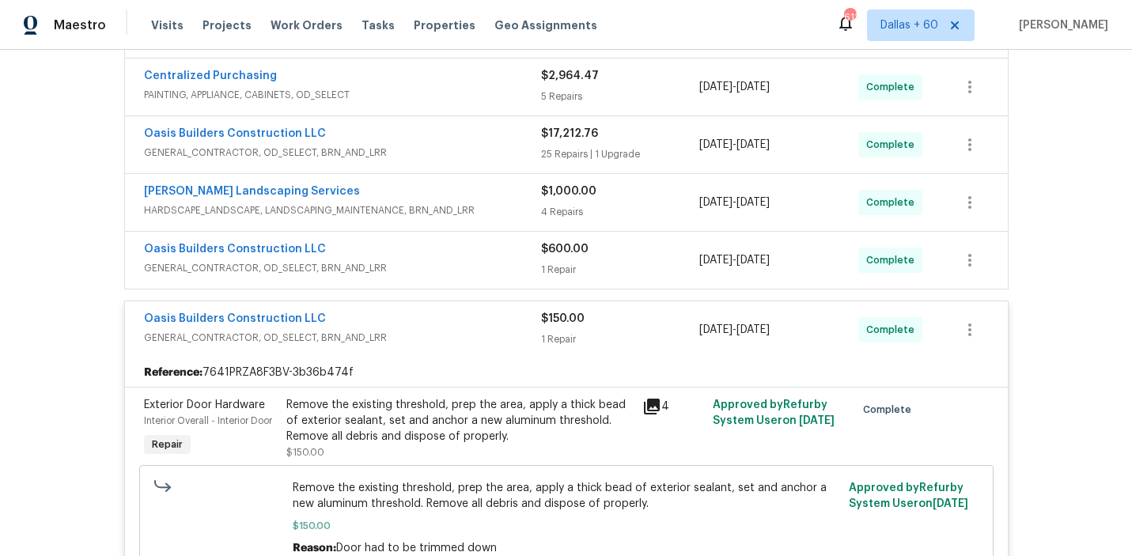
click at [458, 266] on span "GENERAL_CONTRACTOR, OD_SELECT, BRN_AND_LRR" at bounding box center [342, 268] width 397 height 16
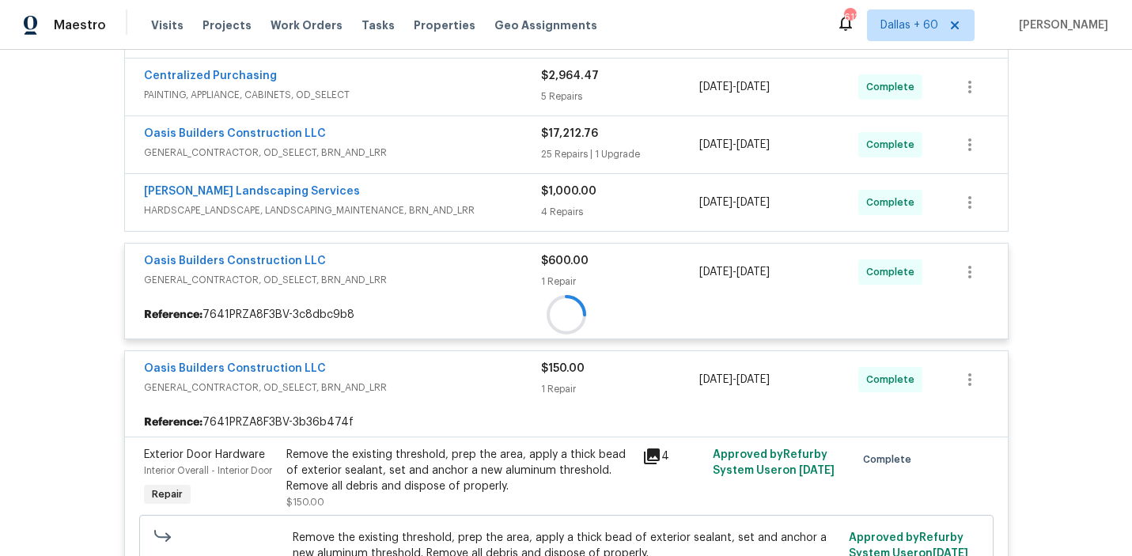
scroll to position [316, 0]
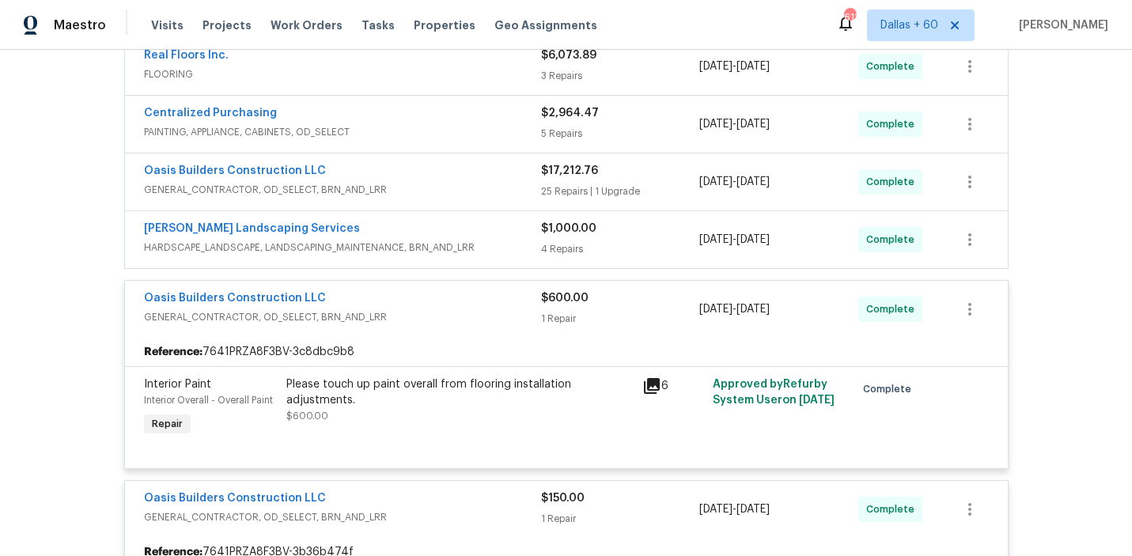
click at [485, 248] on span "HARDSCAPE_LANDSCAPE, LANDSCAPING_MAINTENANCE, BRN_AND_LRR" at bounding box center [342, 248] width 397 height 16
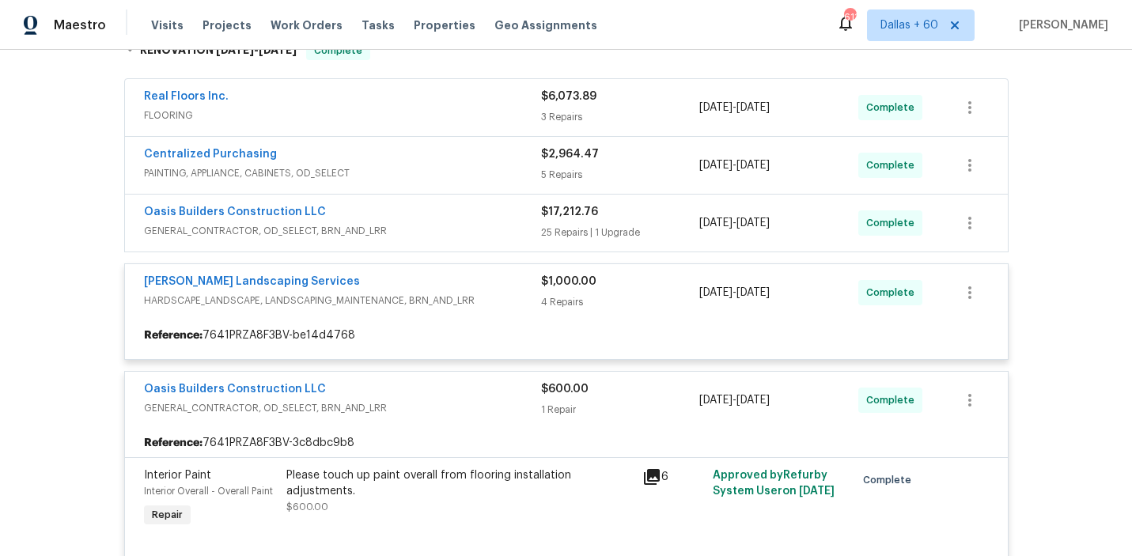
scroll to position [262, 0]
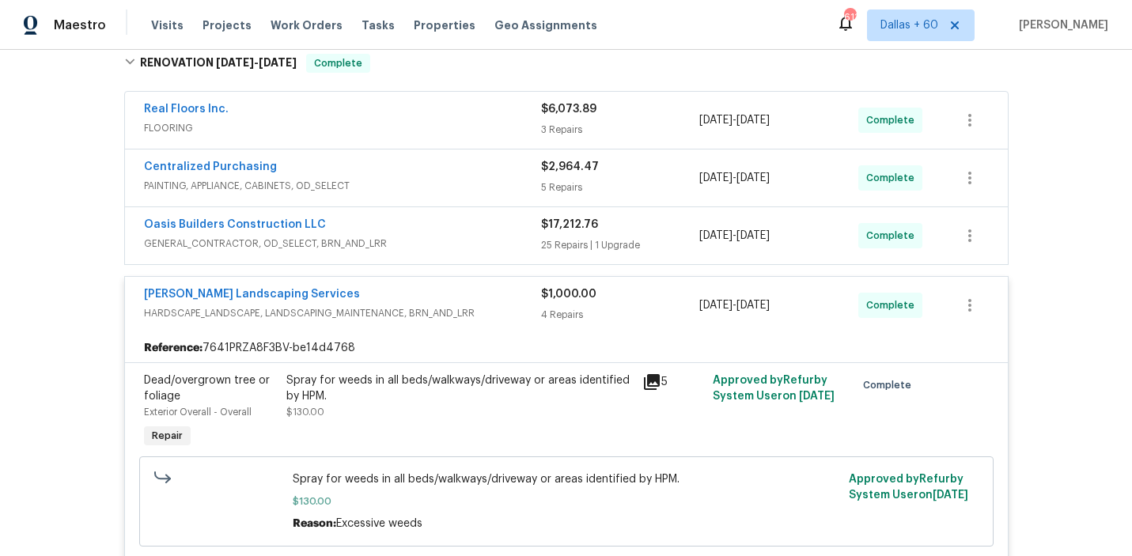
click at [463, 233] on div "Oasis Builders Construction LLC" at bounding box center [342, 226] width 397 height 19
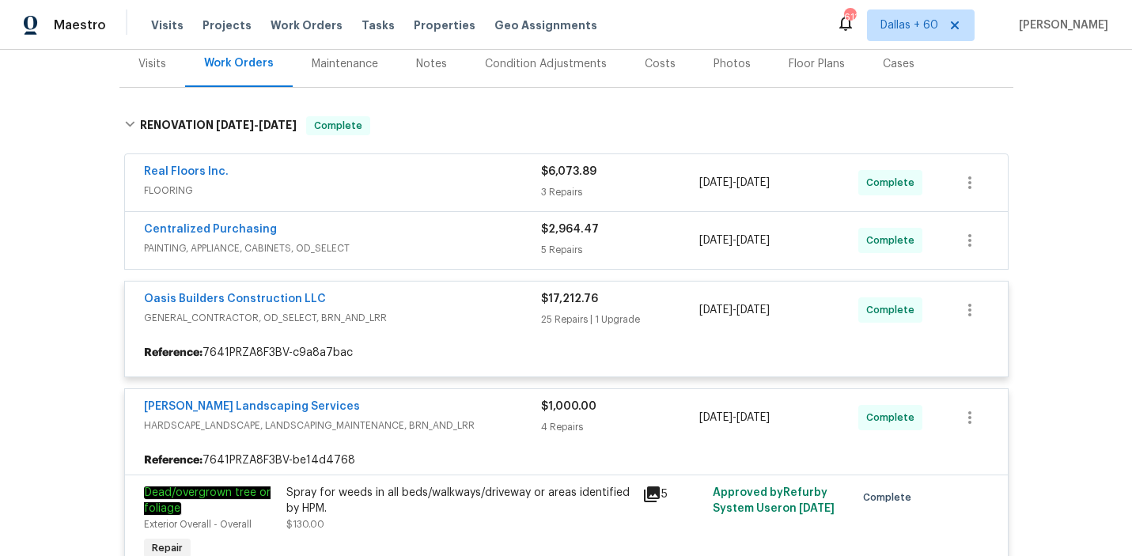
scroll to position [201, 0]
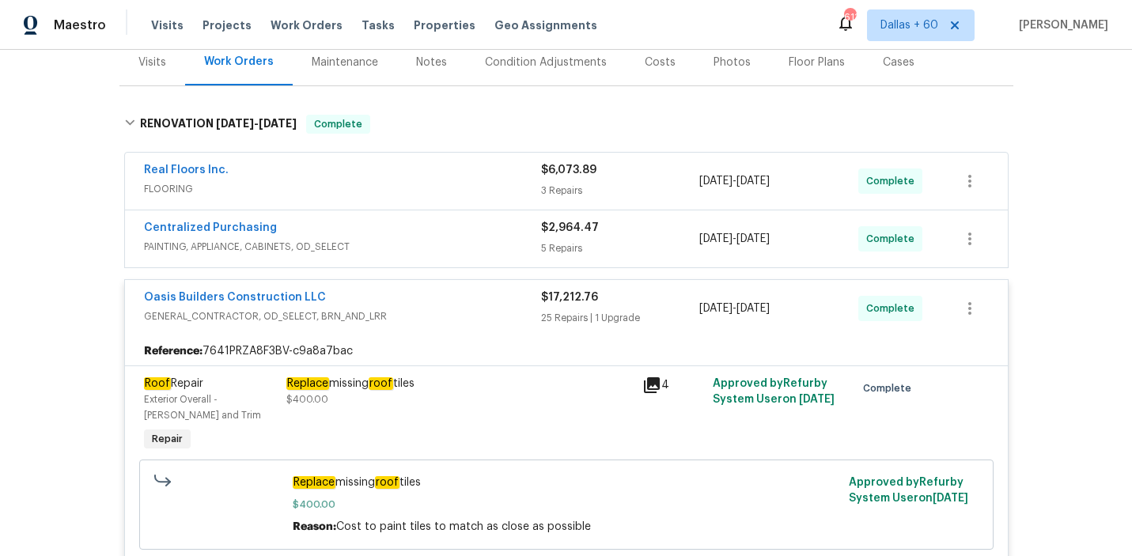
click at [465, 236] on div "Centralized Purchasing" at bounding box center [342, 229] width 397 height 19
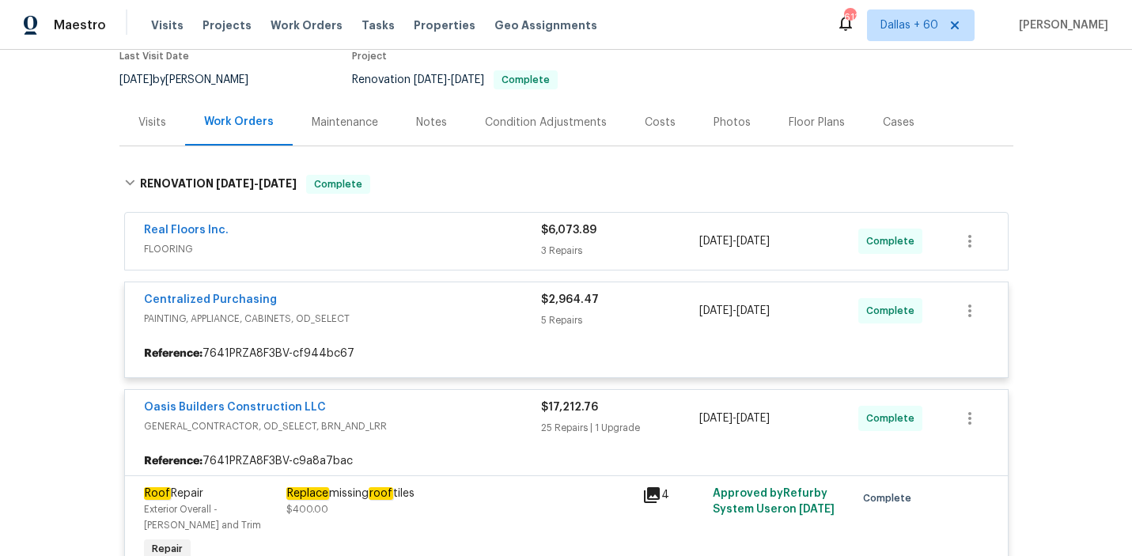
scroll to position [138, 0]
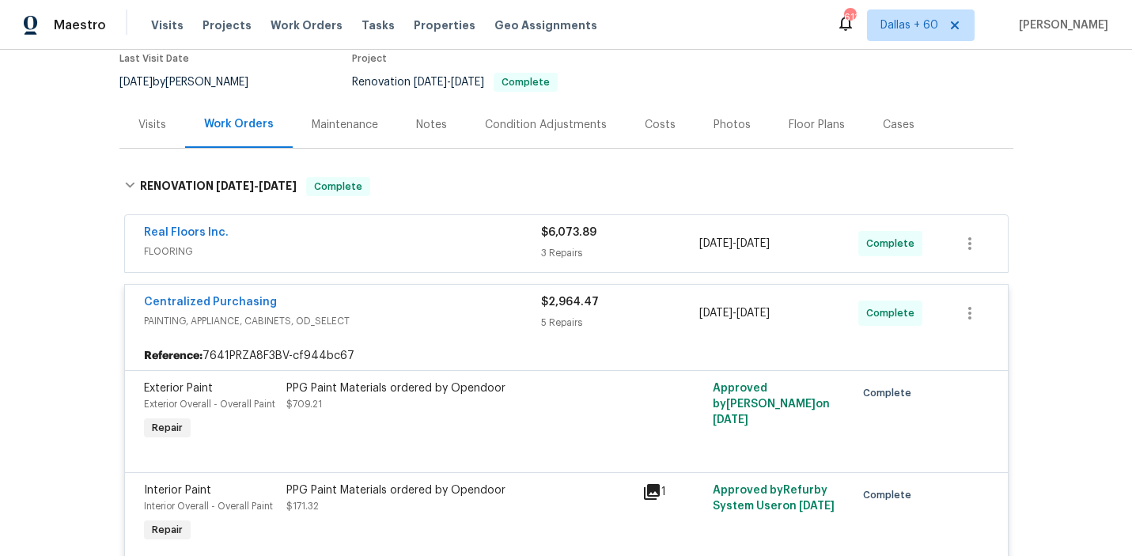
click at [457, 240] on div "Real Floors Inc." at bounding box center [342, 234] width 397 height 19
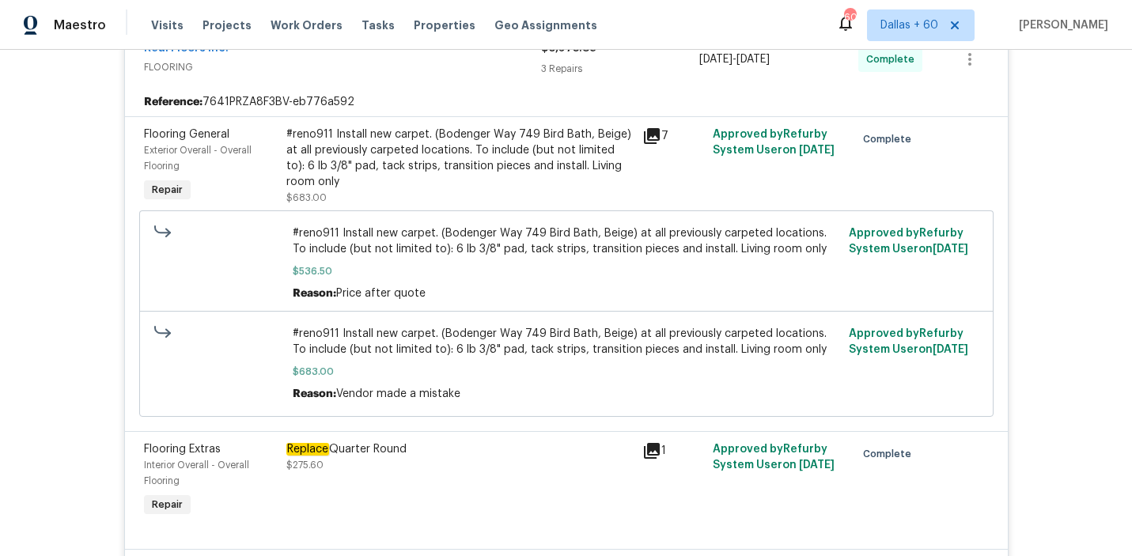
scroll to position [0, 0]
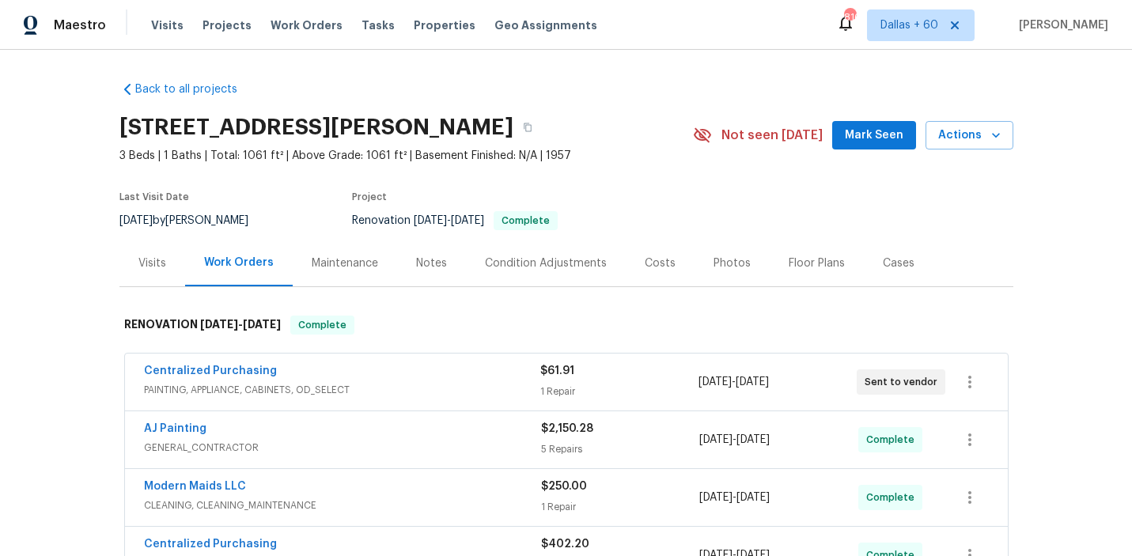
click at [150, 264] on div "Visits" at bounding box center [152, 263] width 28 height 16
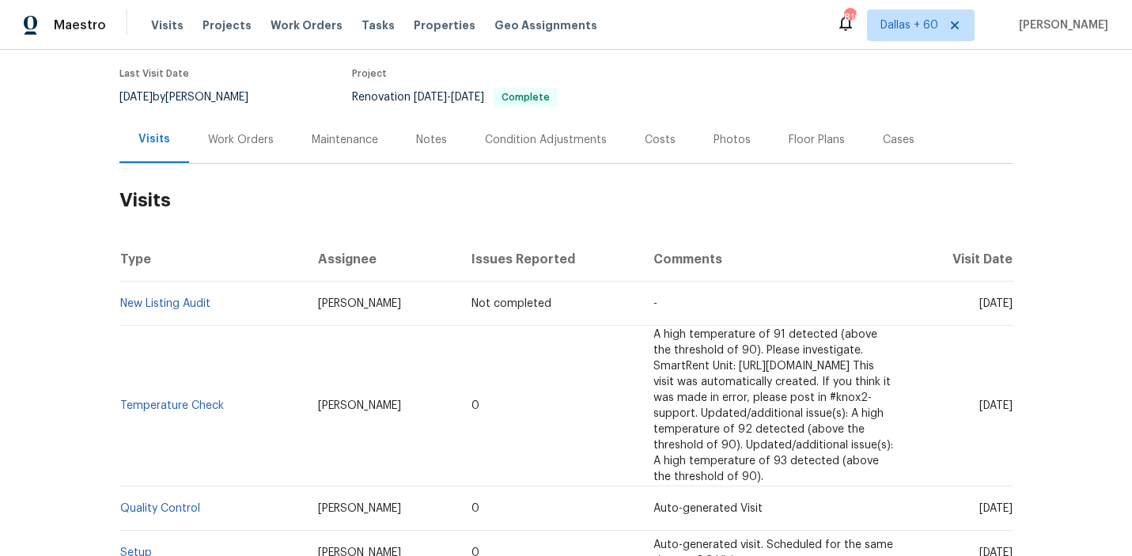
scroll to position [307, 0]
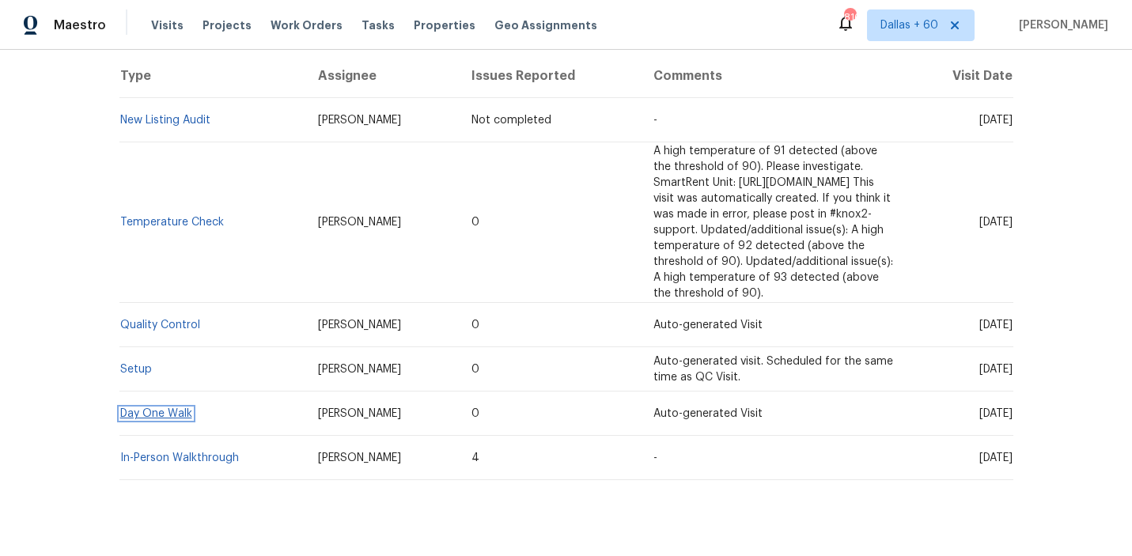
click at [142, 408] on link "Day One Walk" at bounding box center [156, 413] width 72 height 11
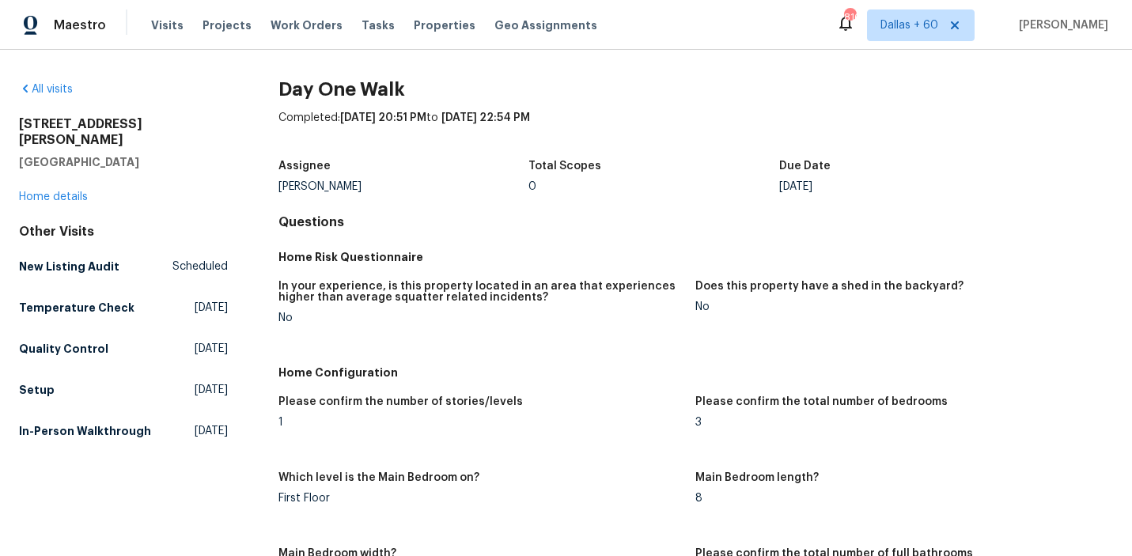
scroll to position [919, 0]
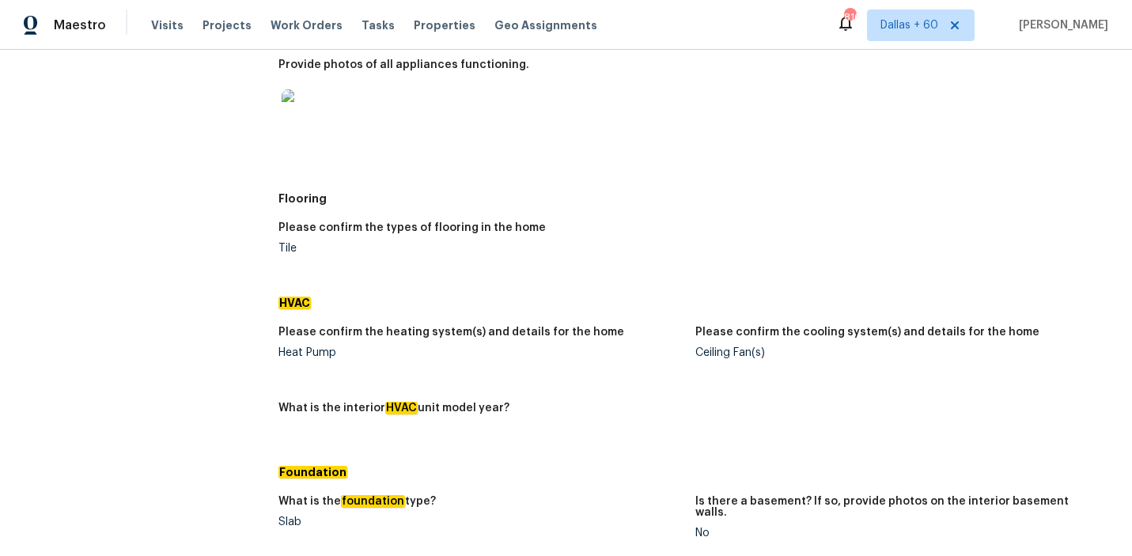
click at [686, 214] on div "Please confirm the types of flooring in the home Tile" at bounding box center [695, 251] width 834 height 76
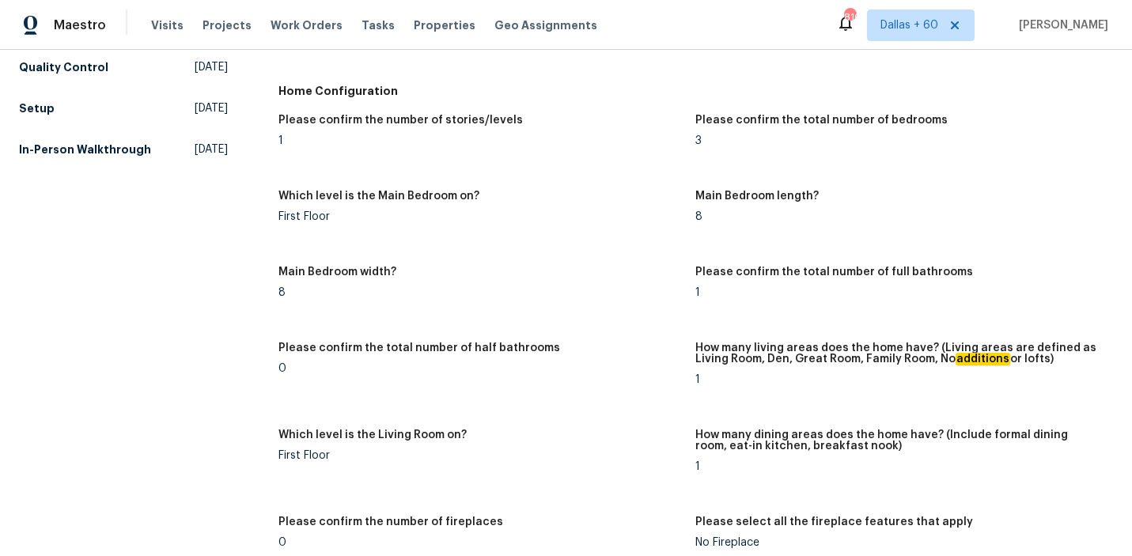
scroll to position [0, 0]
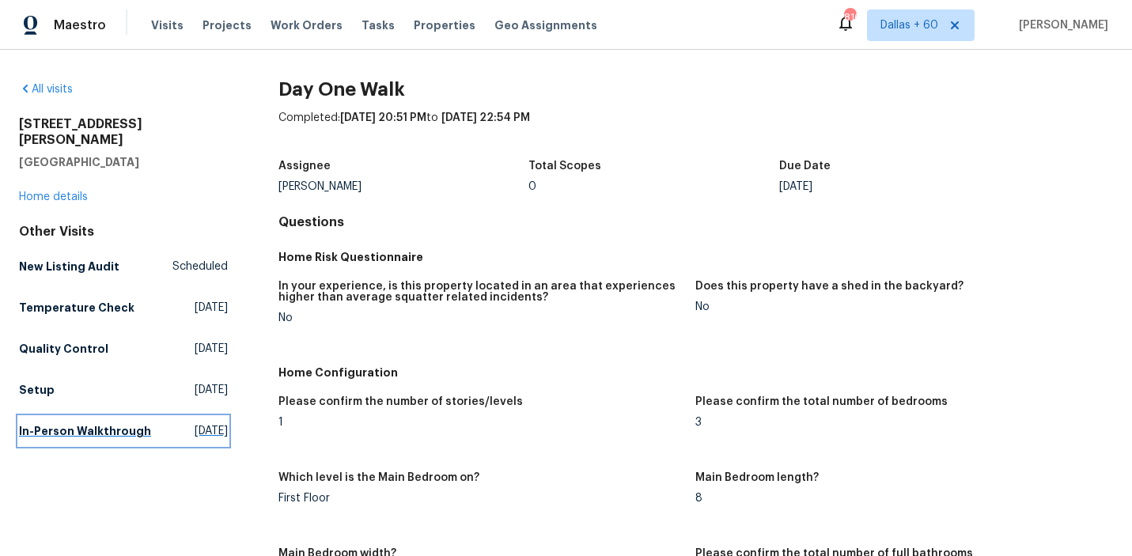
click at [195, 423] on span "[DATE]" at bounding box center [211, 431] width 33 height 16
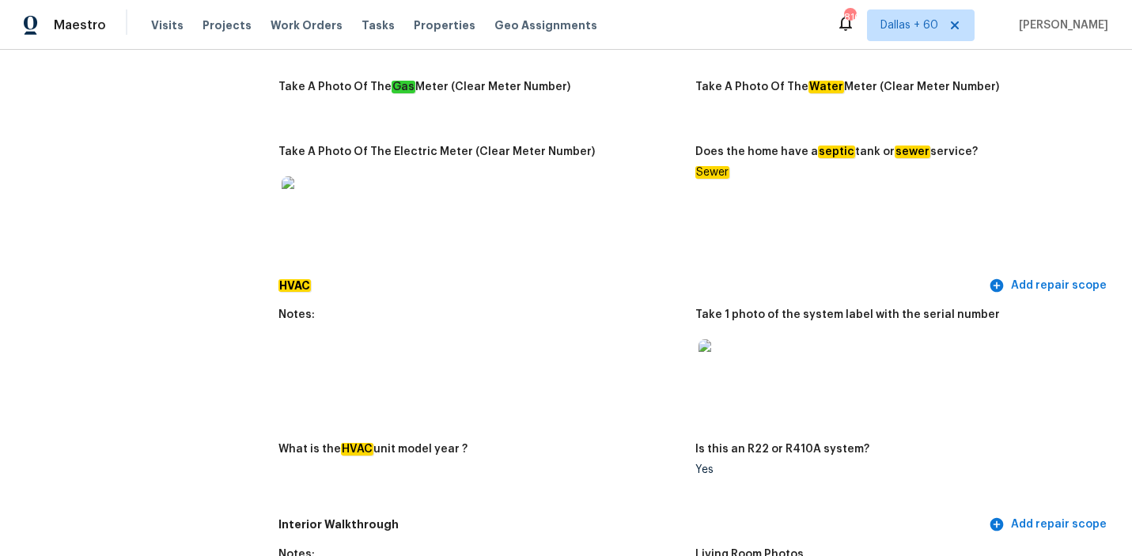
scroll to position [1157, 0]
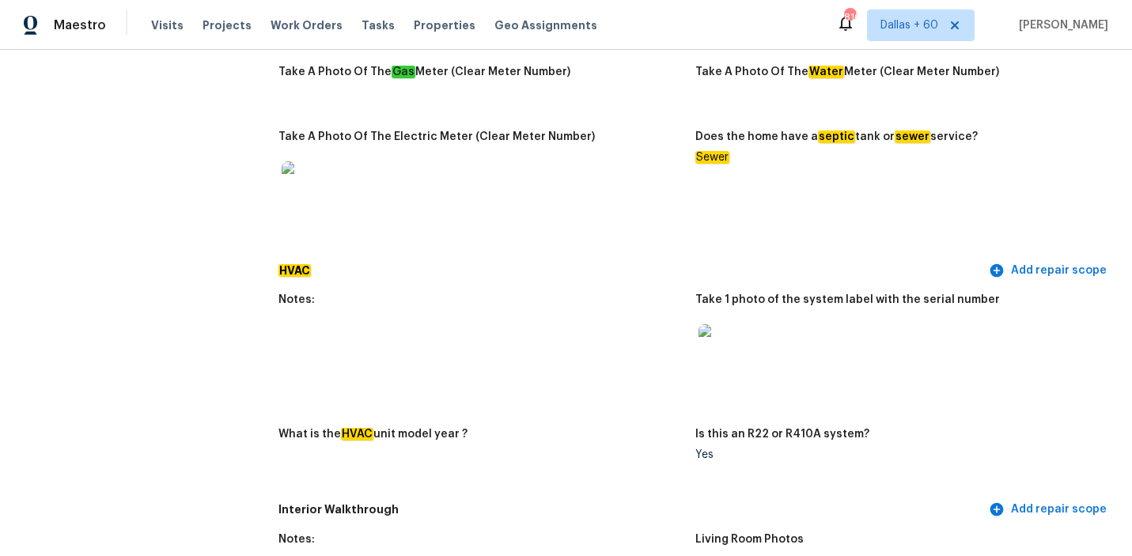
click at [722, 324] on img at bounding box center [723, 349] width 51 height 51
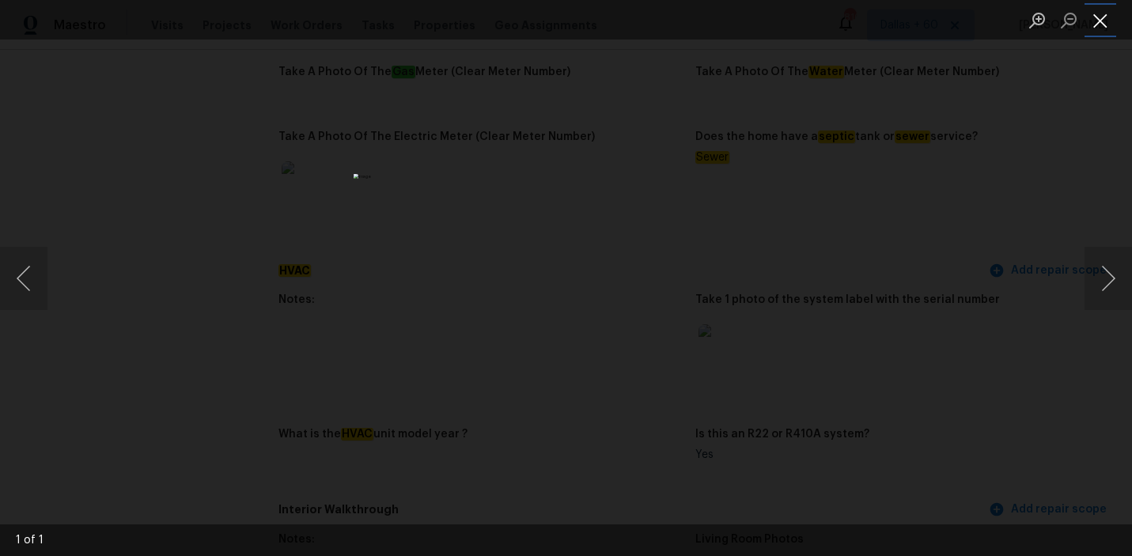
click at [1112, 18] on button "Close lightbox" at bounding box center [1100, 20] width 32 height 28
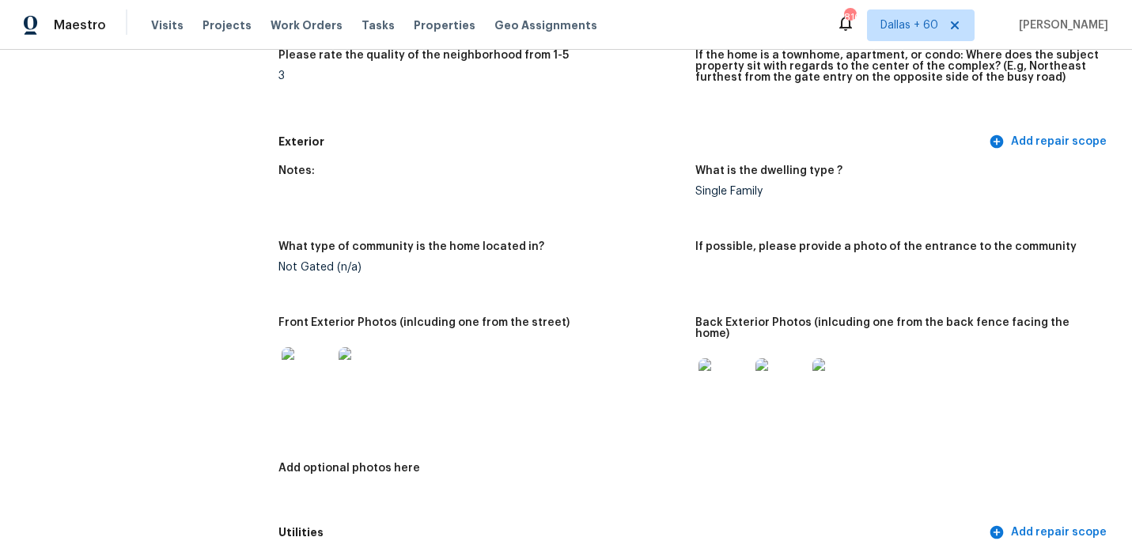
scroll to position [603, 0]
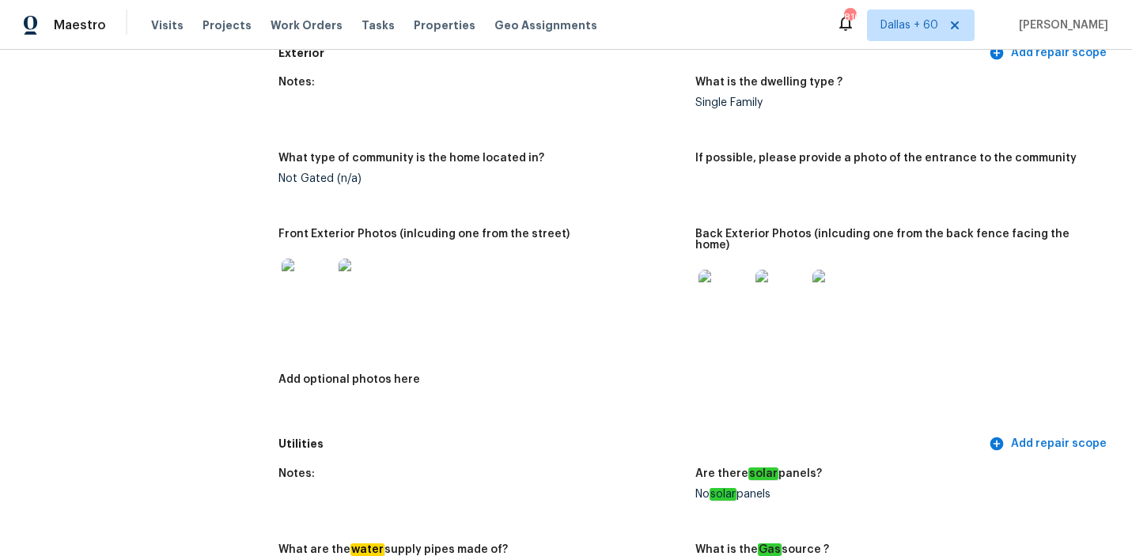
click at [705, 277] on img at bounding box center [723, 295] width 51 height 51
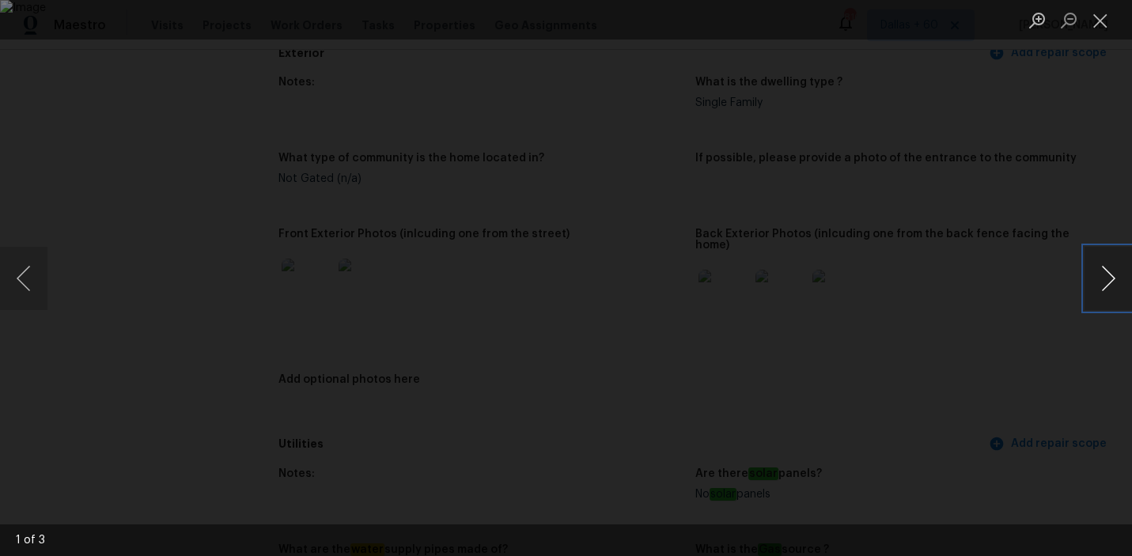
click at [1107, 275] on button "Next image" at bounding box center [1107, 278] width 47 height 63
click at [1097, 17] on button "Close lightbox" at bounding box center [1100, 20] width 32 height 28
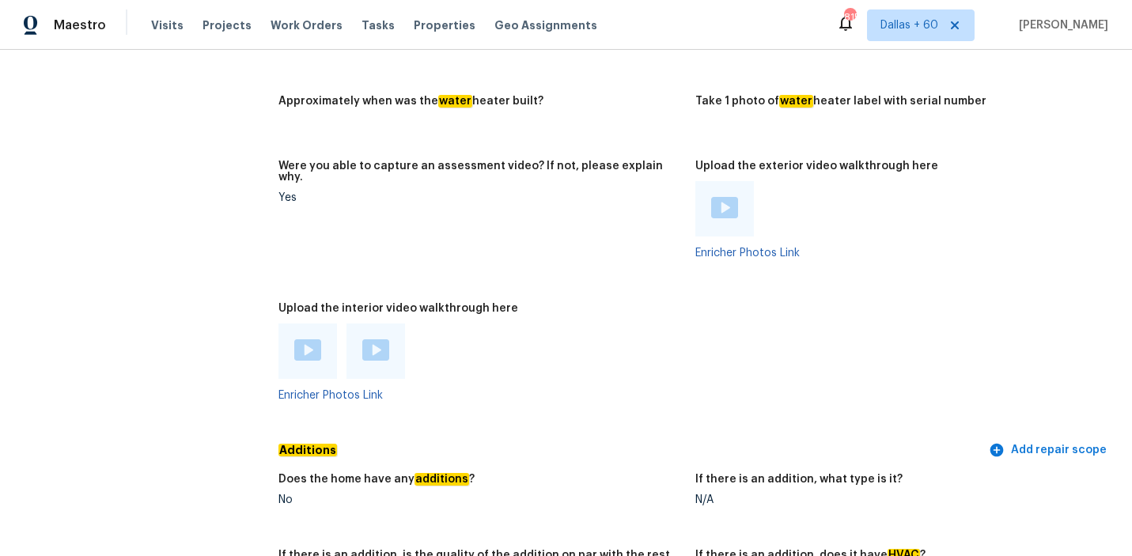
scroll to position [2784, 0]
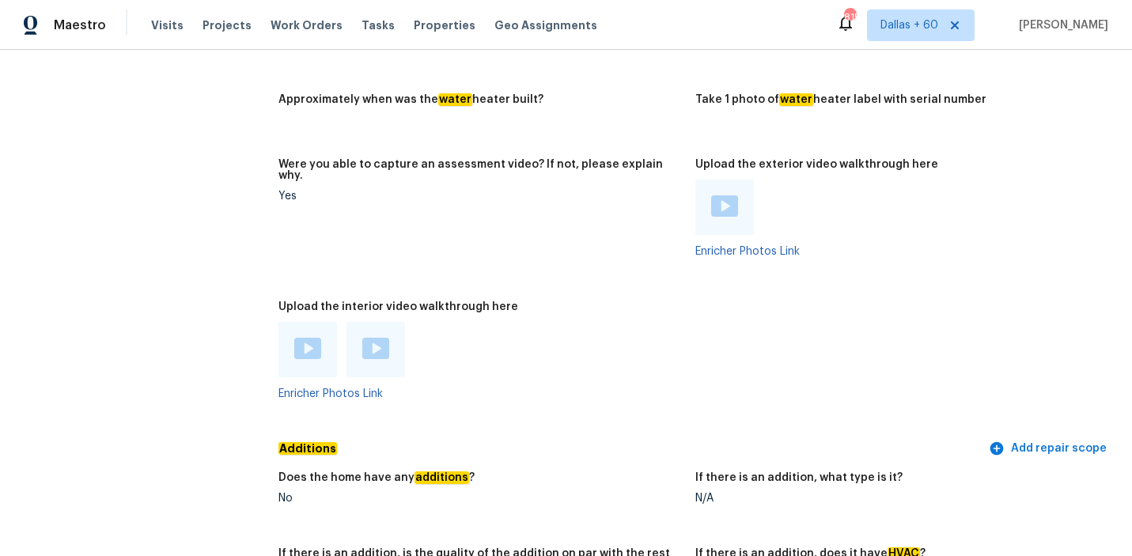
click at [724, 195] on img at bounding box center [724, 205] width 27 height 21
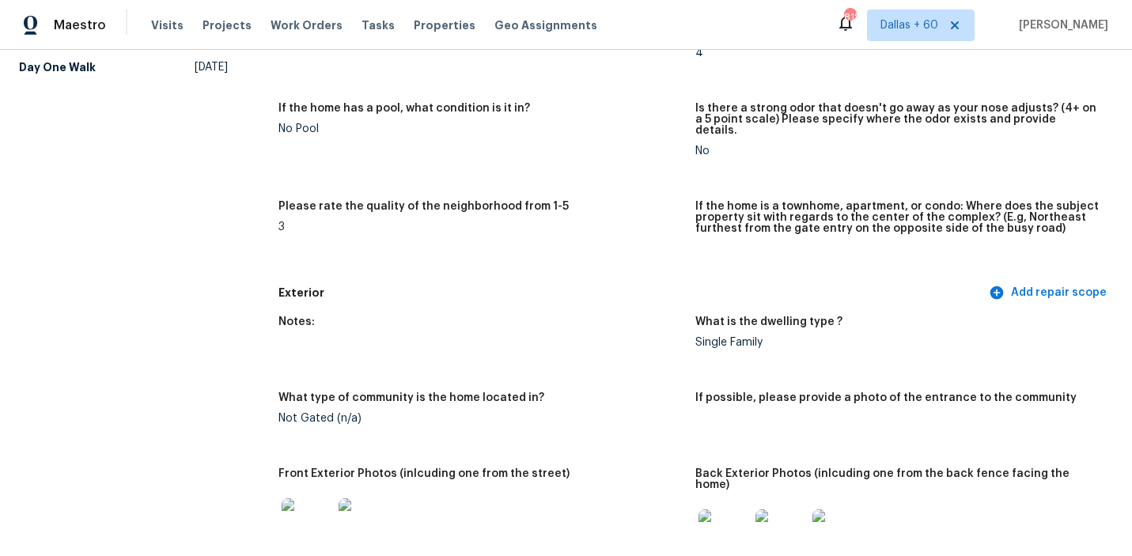
scroll to position [0, 0]
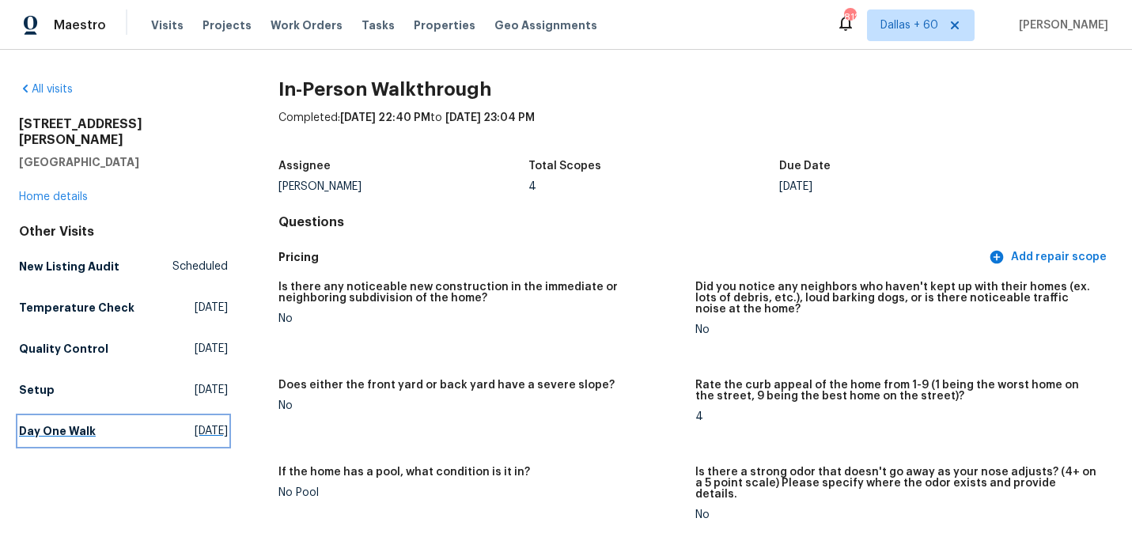
click at [65, 423] on h5 "Day One Walk" at bounding box center [57, 431] width 77 height 16
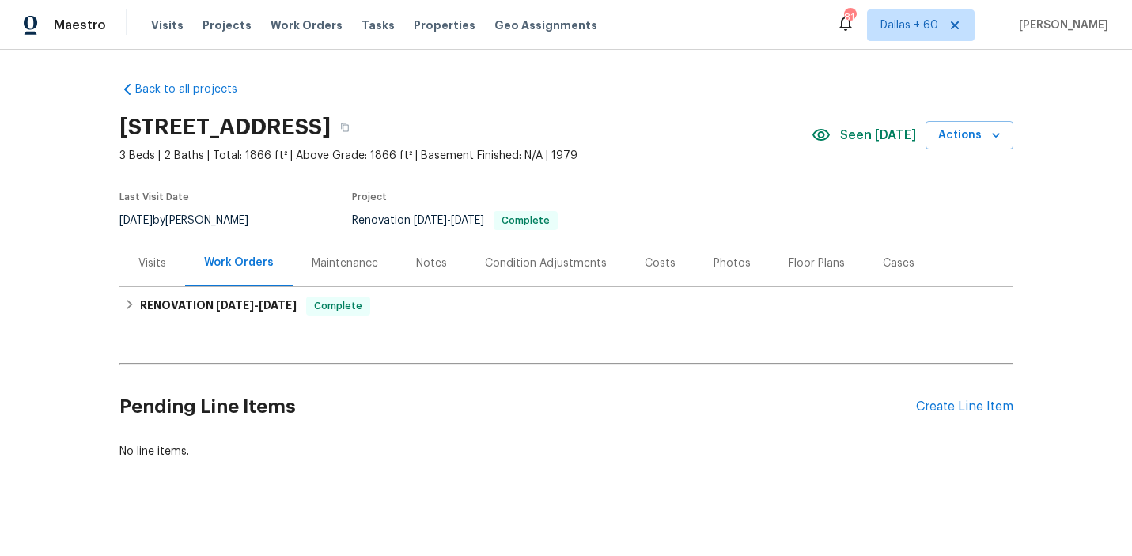
click at [149, 250] on div "Visits" at bounding box center [152, 263] width 66 height 47
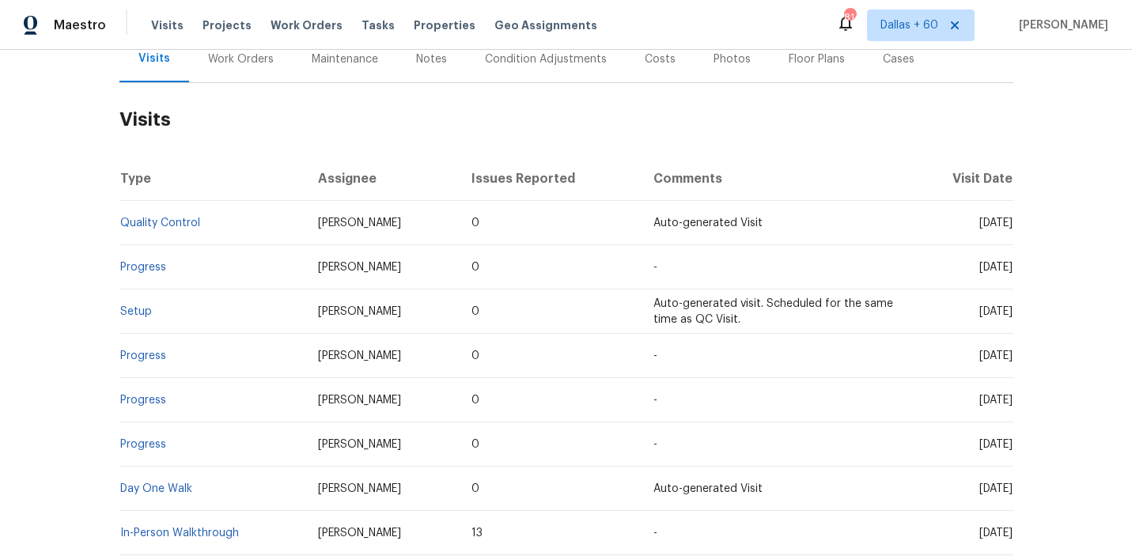
scroll to position [205, 0]
click at [176, 489] on link "Day One Walk" at bounding box center [156, 487] width 72 height 11
